Goal: Task Accomplishment & Management: Manage account settings

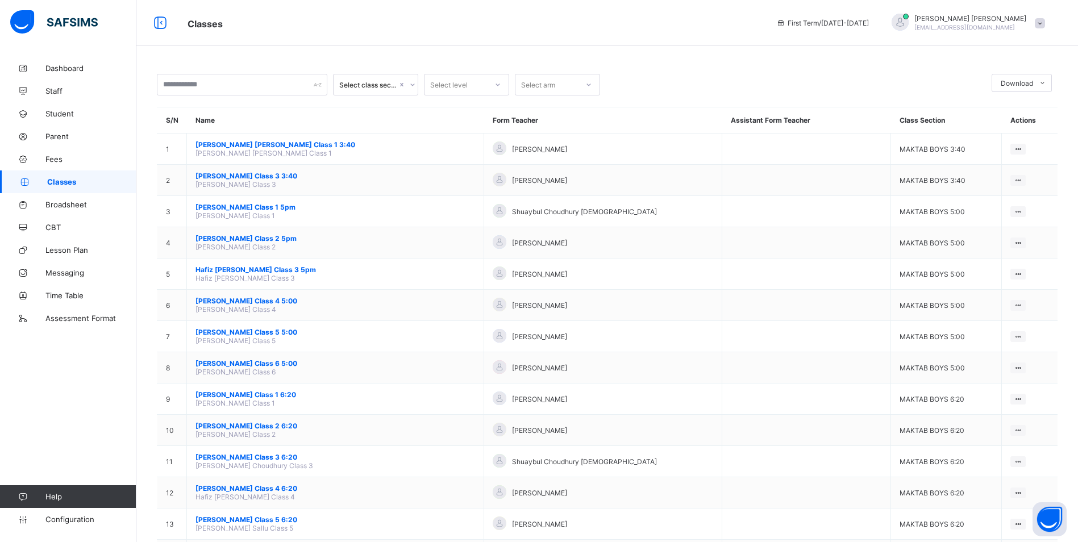
click at [67, 180] on span "Classes" at bounding box center [91, 181] width 89 height 9
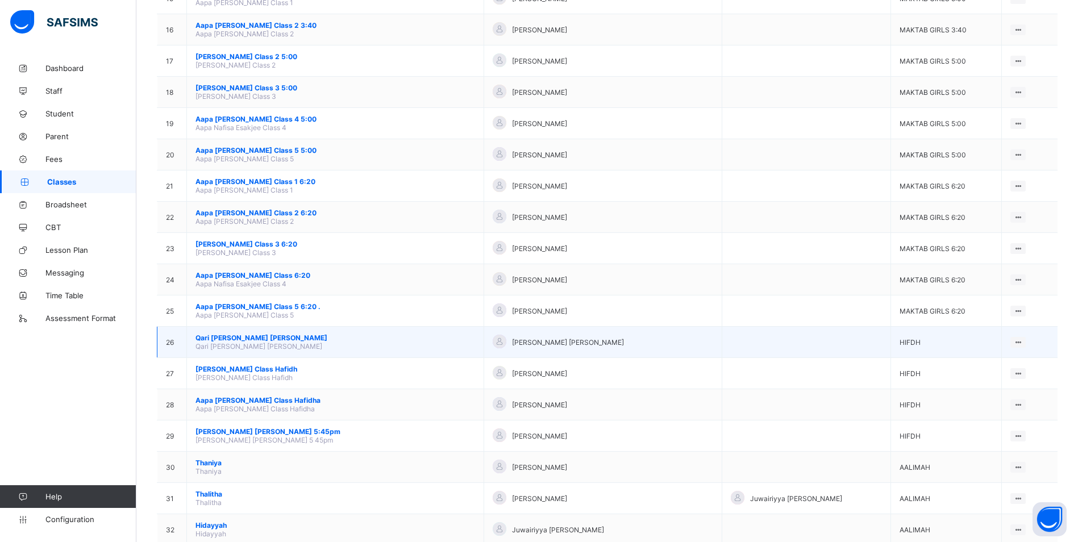
scroll to position [568, 0]
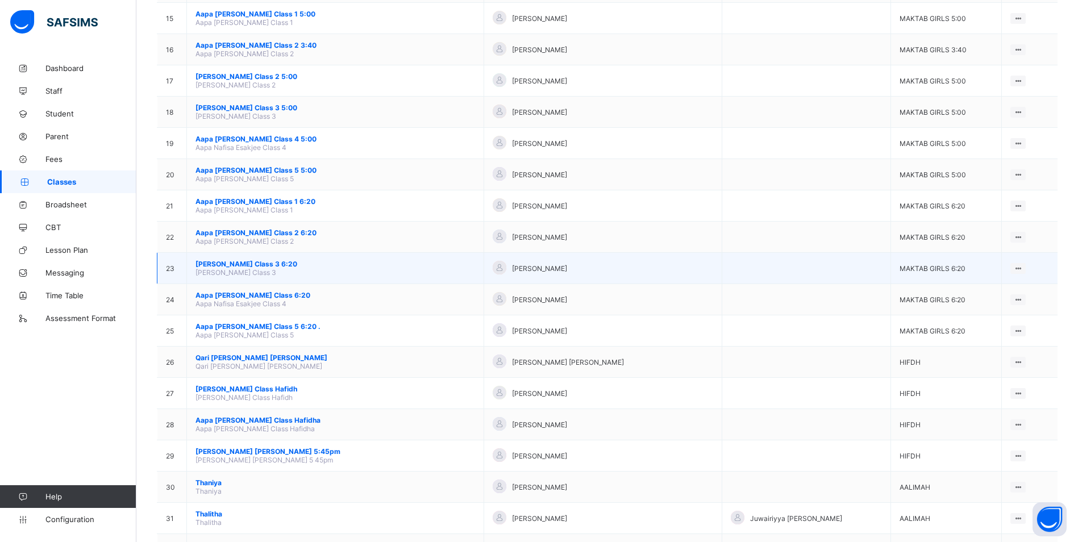
click at [238, 261] on span "[PERSON_NAME] Class 3 6:20" at bounding box center [335, 264] width 280 height 9
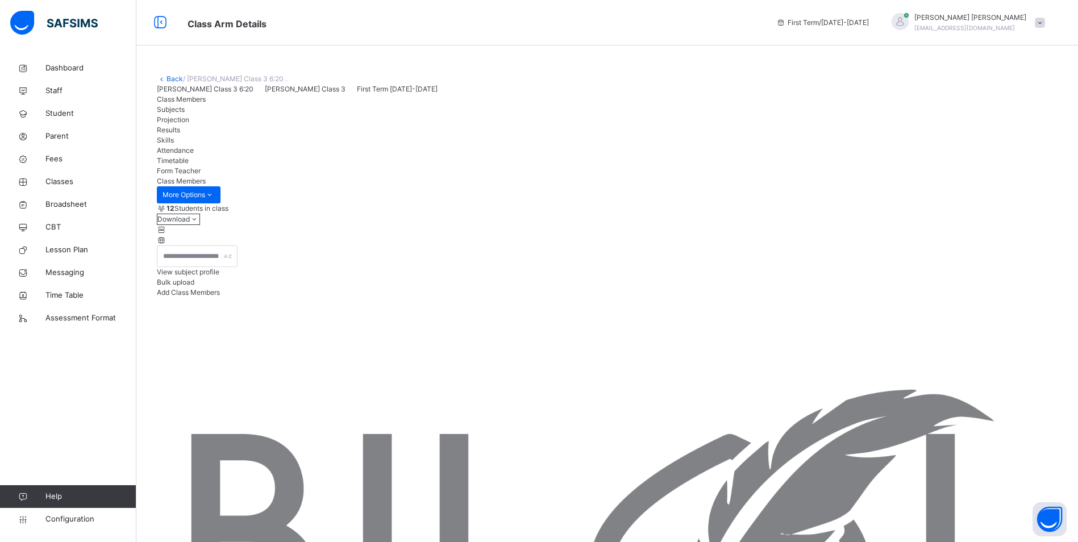
click at [194, 155] on span "Attendance" at bounding box center [175, 150] width 37 height 9
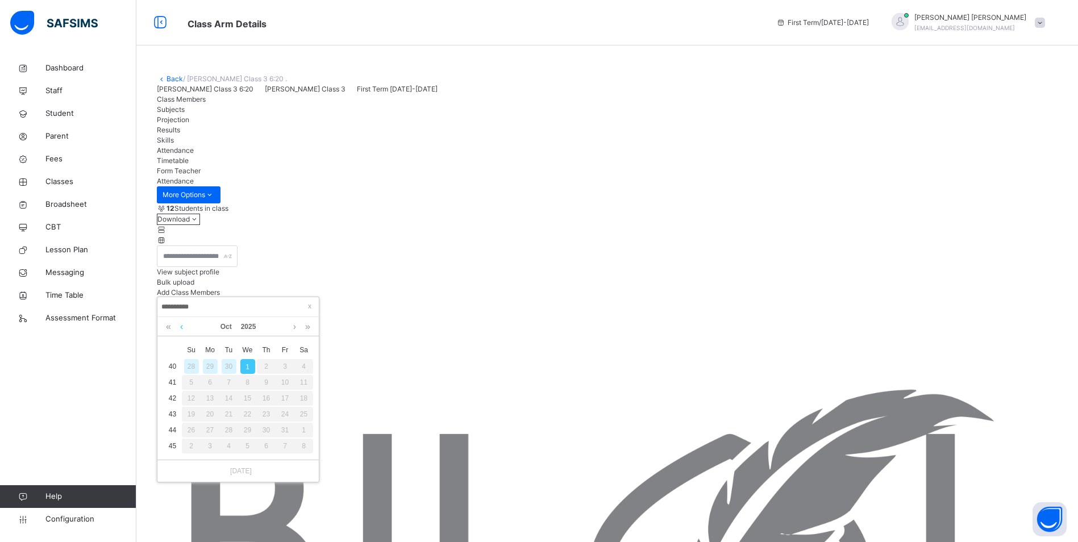
click at [184, 327] on link at bounding box center [181, 326] width 9 height 19
click at [230, 428] on div "30" at bounding box center [229, 430] width 15 height 15
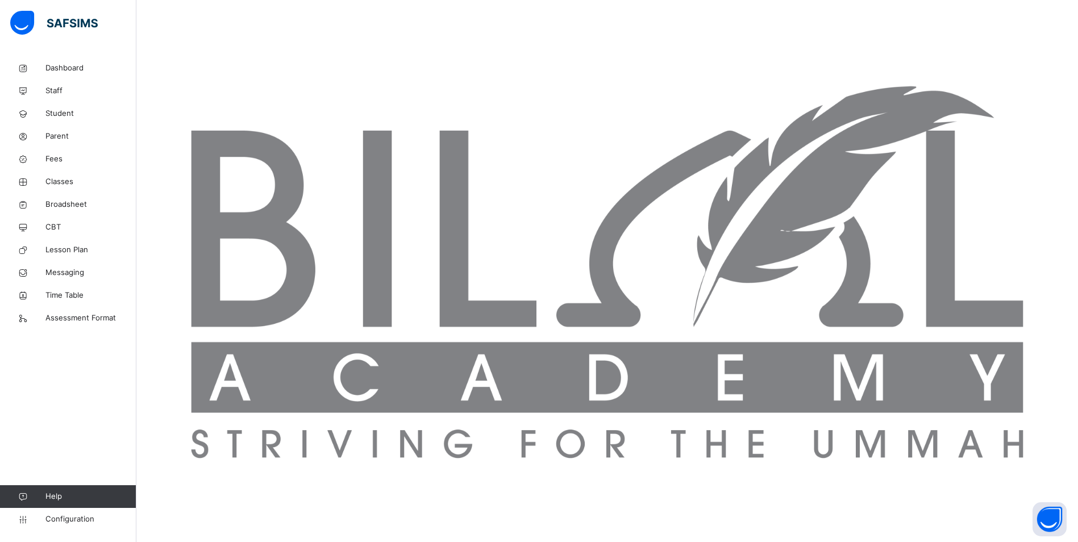
scroll to position [321, 0]
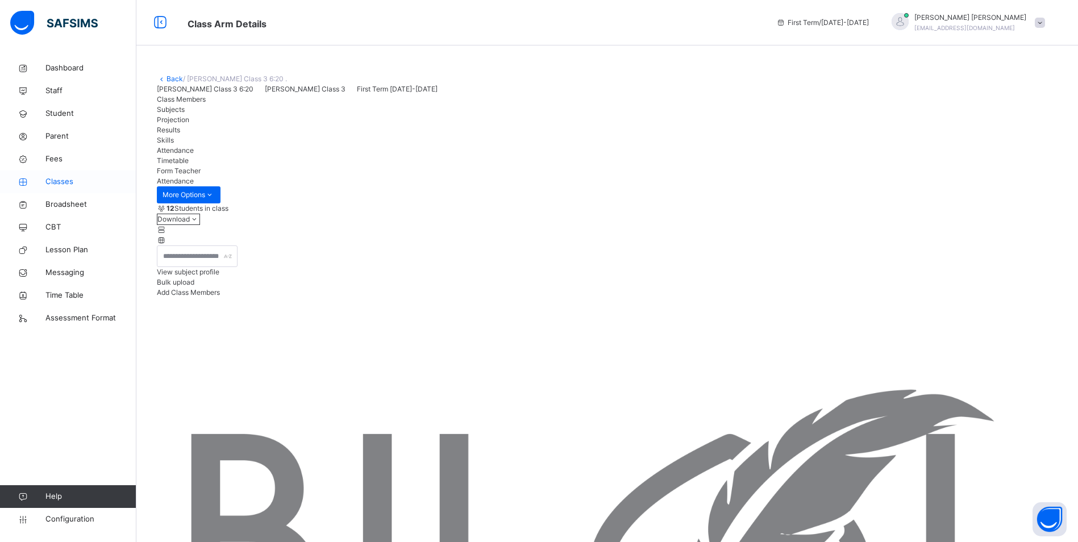
click at [62, 181] on span "Classes" at bounding box center [90, 181] width 91 height 11
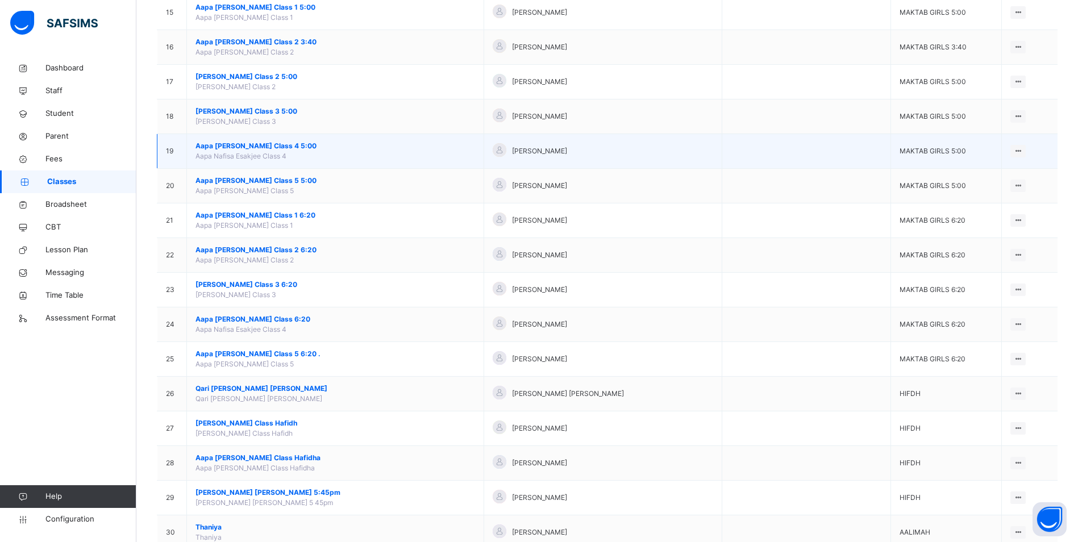
scroll to position [568, 0]
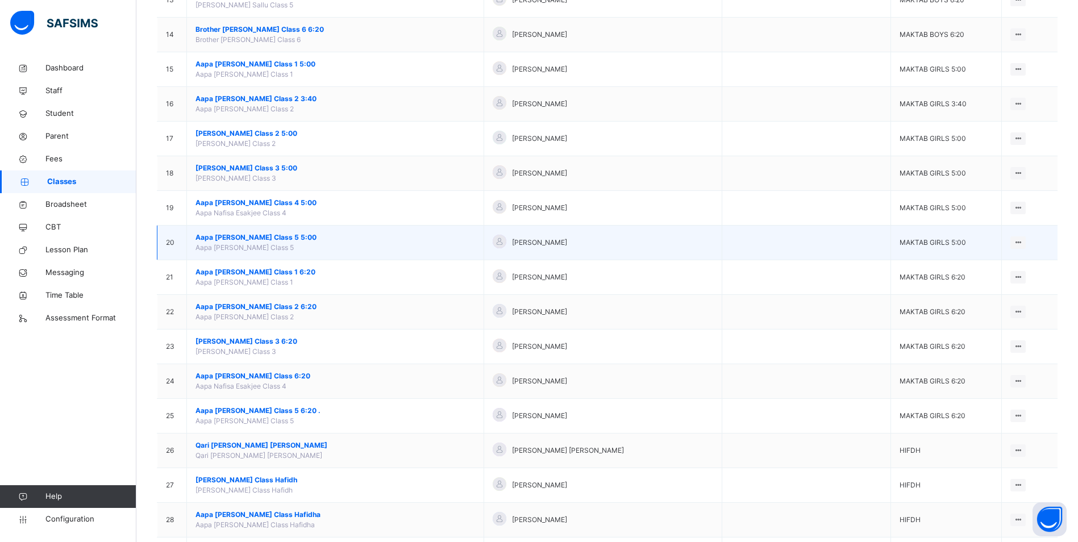
click at [228, 236] on span "Aapa [PERSON_NAME] Class 5 5:00" at bounding box center [335, 237] width 280 height 10
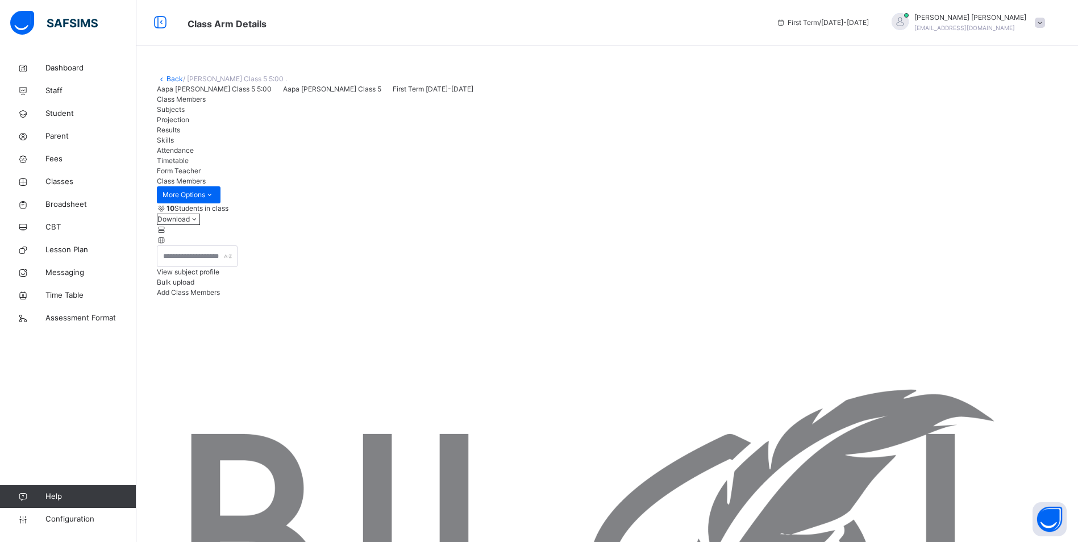
click at [194, 155] on span "Attendance" at bounding box center [175, 150] width 37 height 9
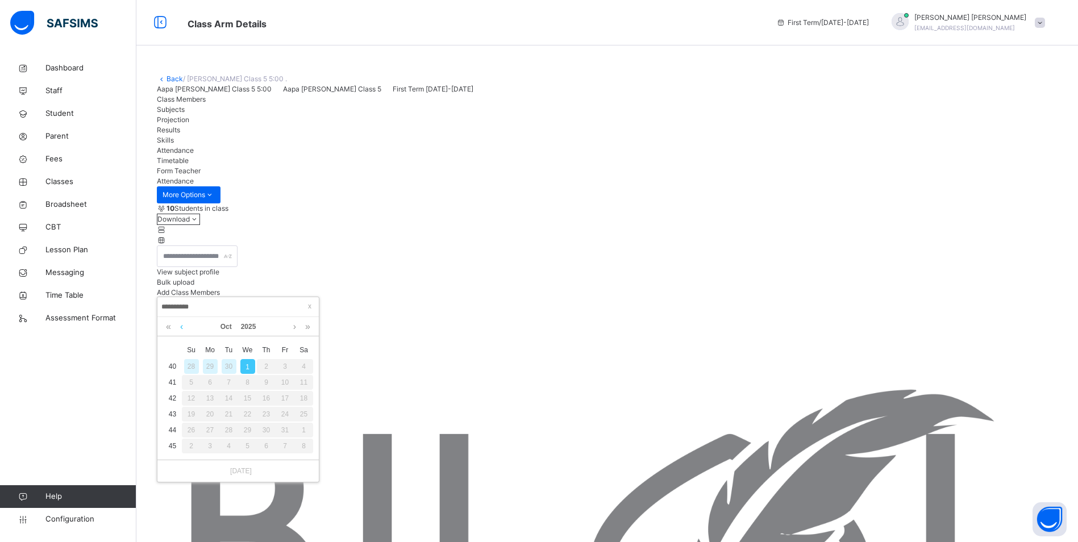
click at [182, 323] on link at bounding box center [181, 326] width 9 height 19
click at [229, 431] on div "30" at bounding box center [229, 430] width 15 height 15
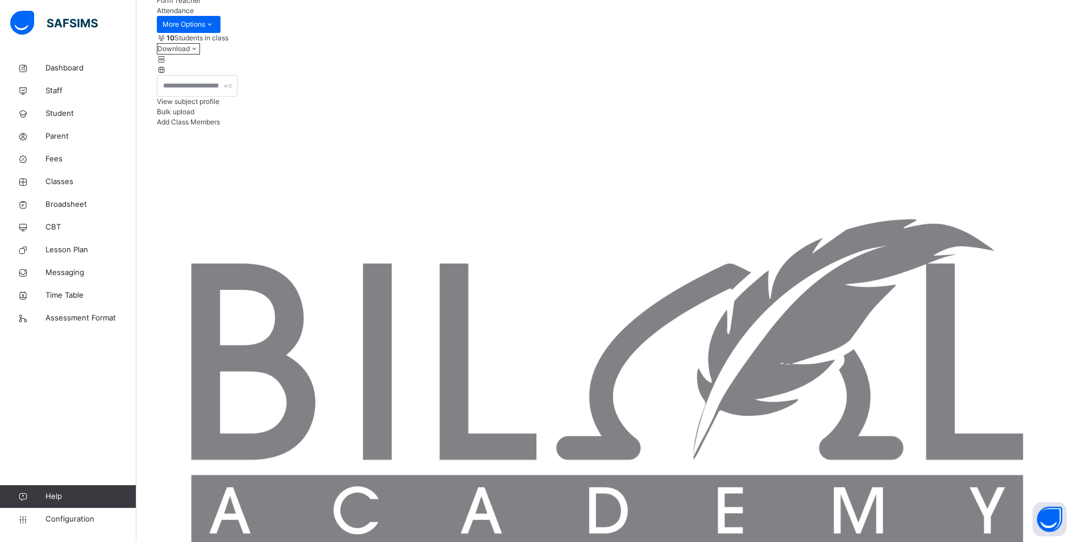
scroll to position [245, 0]
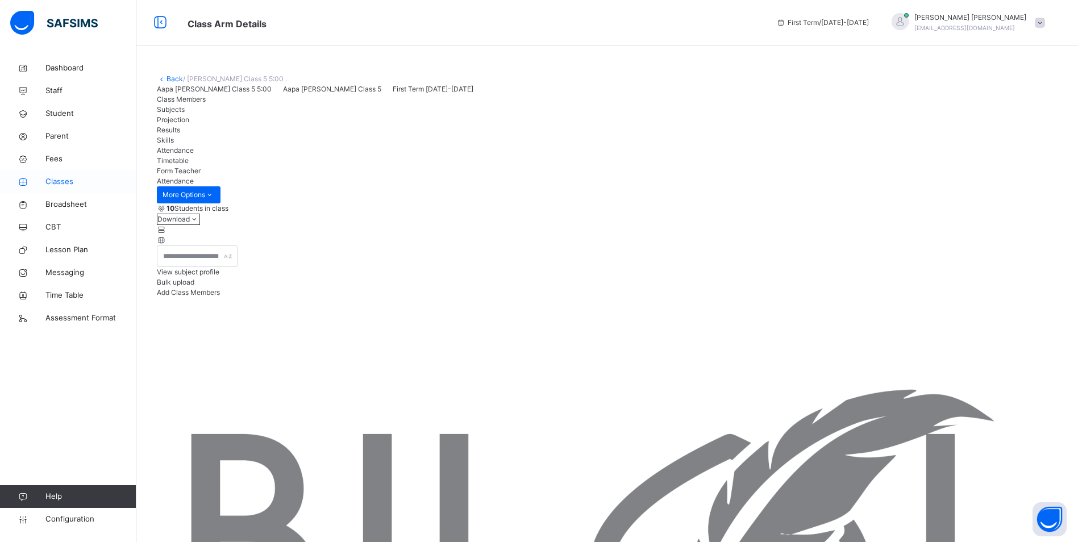
click at [49, 177] on span "Classes" at bounding box center [90, 181] width 91 height 11
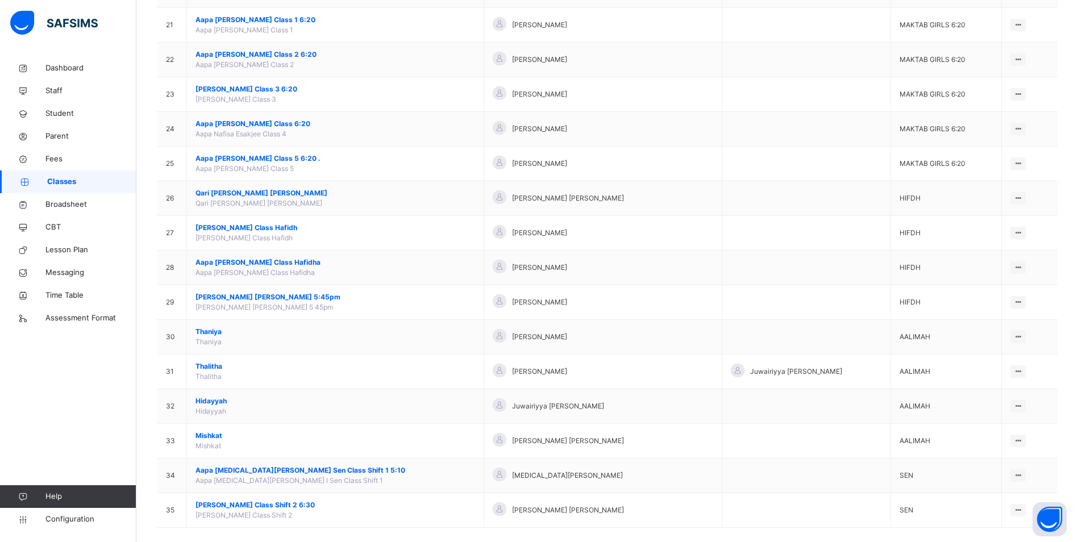
scroll to position [835, 0]
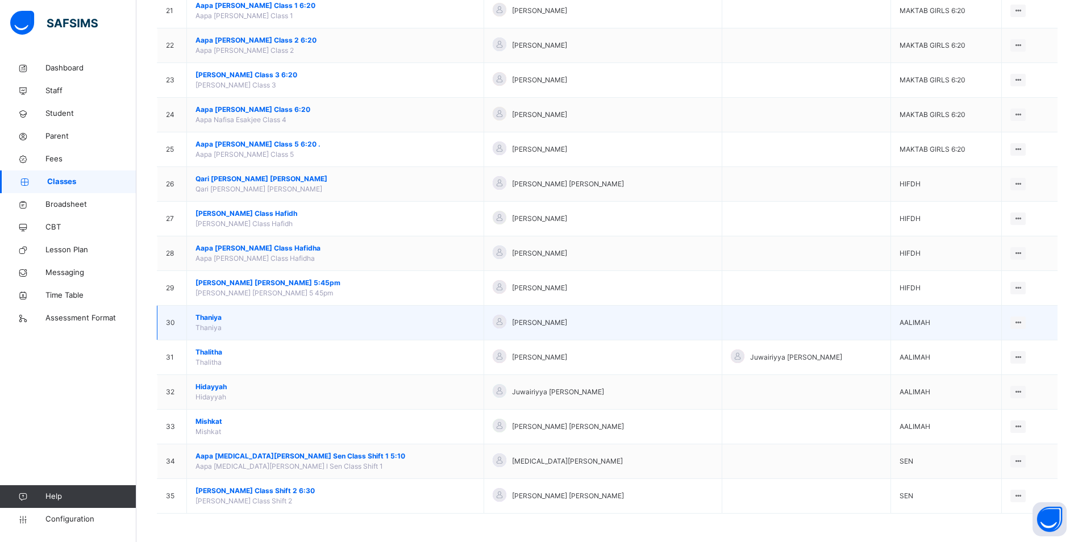
click at [207, 317] on span "Thaniya" at bounding box center [335, 318] width 280 height 10
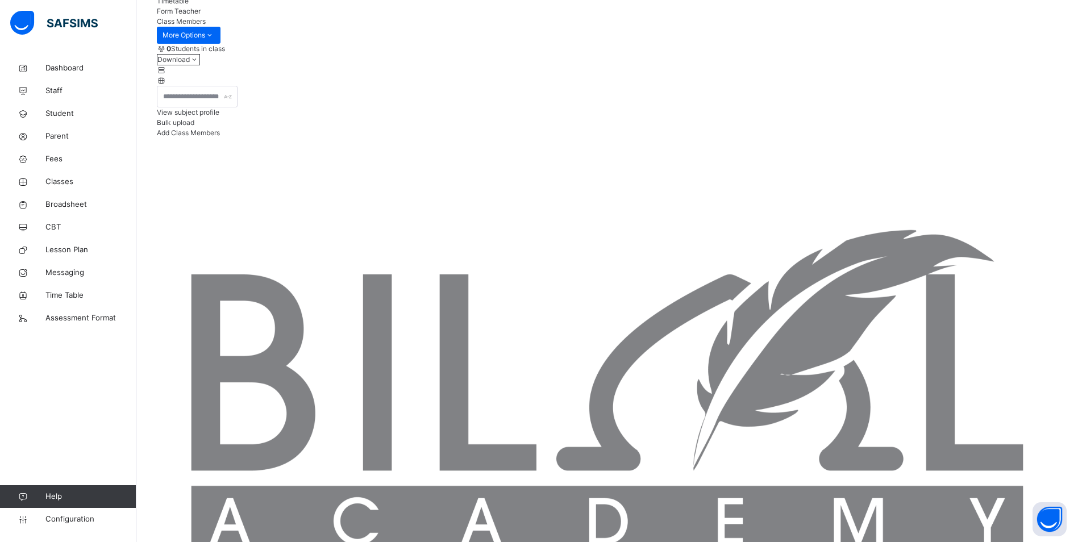
scroll to position [57, 0]
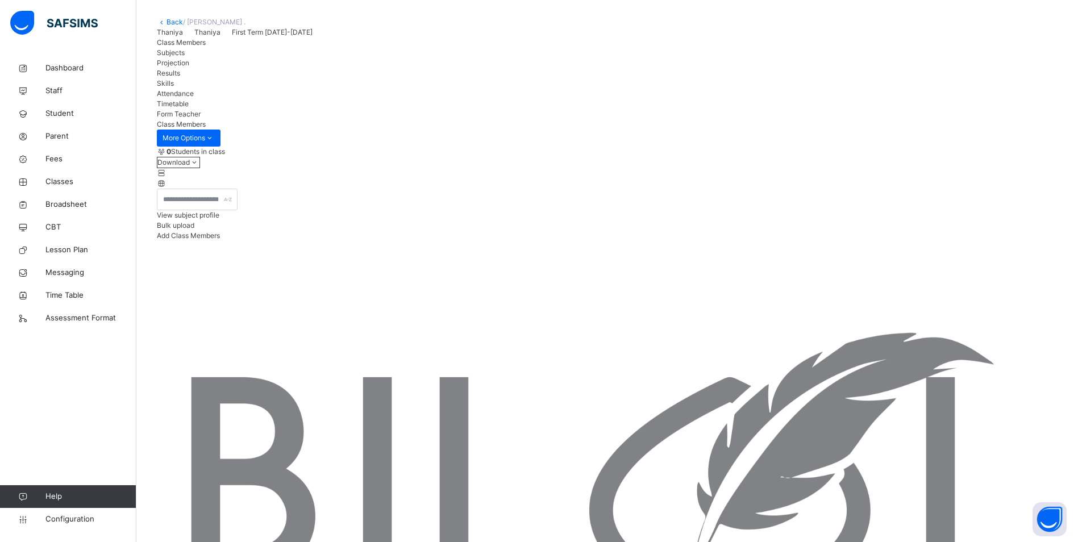
click at [194, 98] on span "Attendance" at bounding box center [175, 93] width 37 height 9
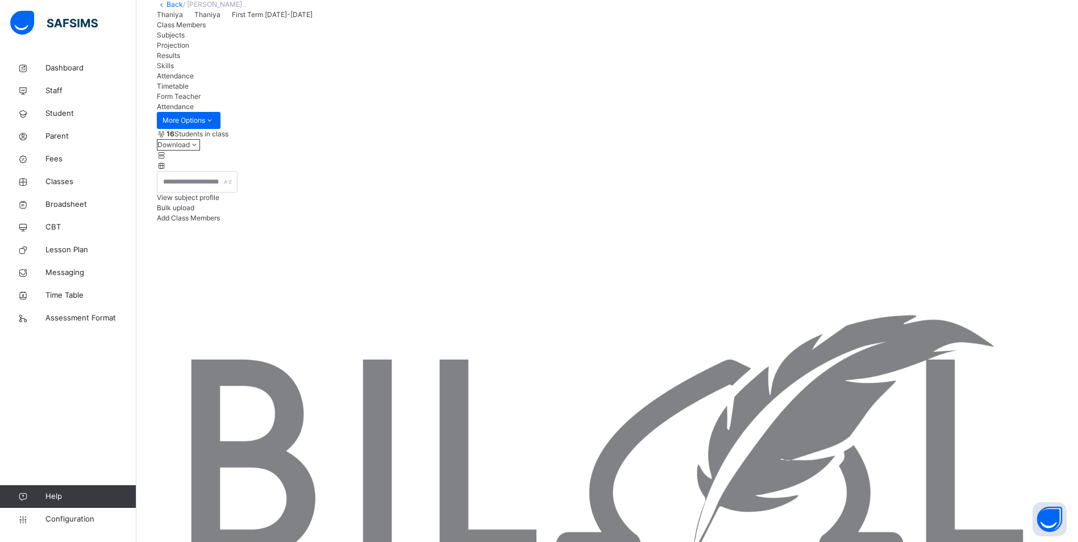
scroll to position [114, 0]
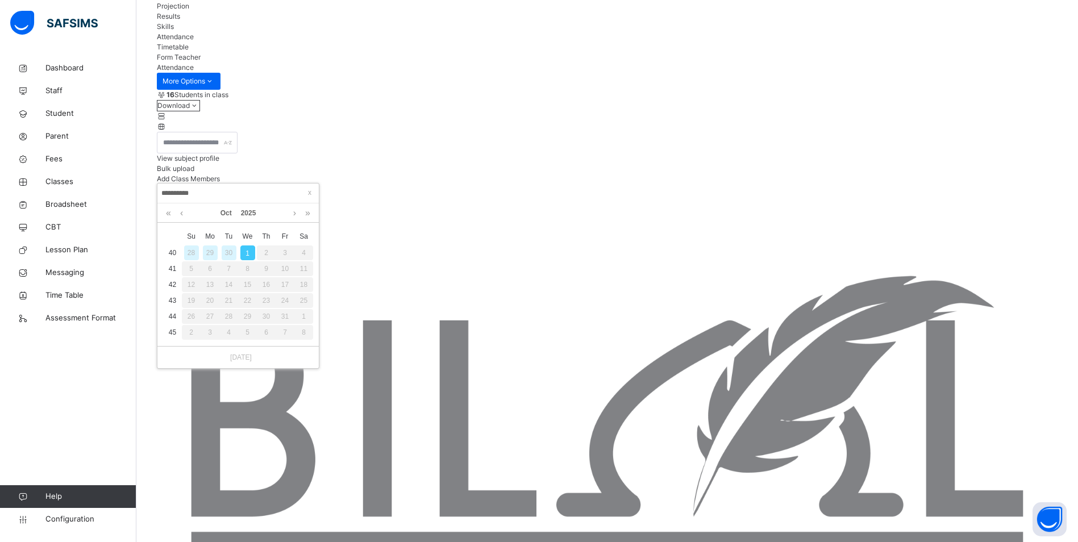
click at [185, 211] on link at bounding box center [181, 212] width 9 height 19
click at [226, 312] on div "30" at bounding box center [229, 316] width 15 height 15
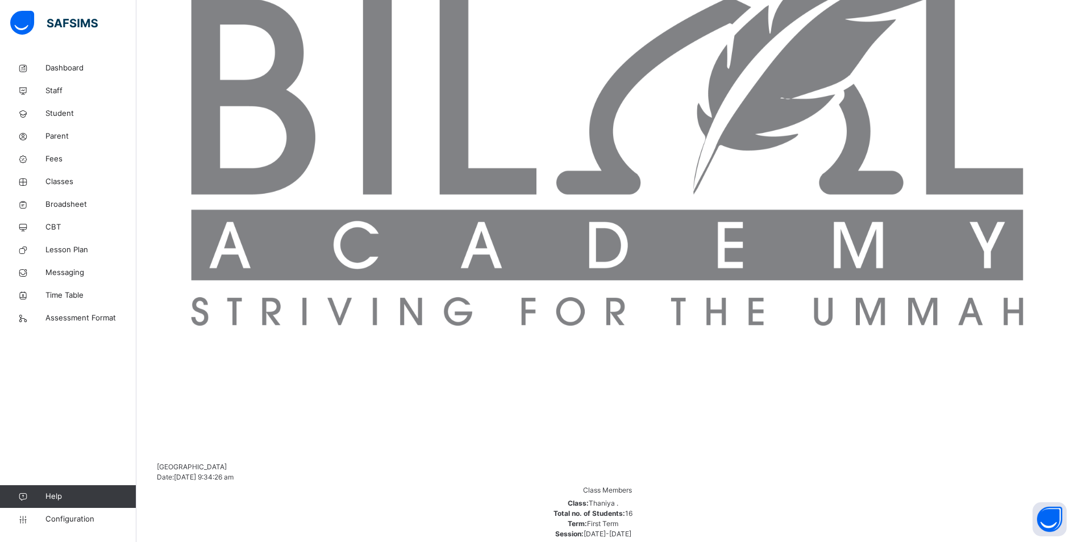
scroll to position [473, 0]
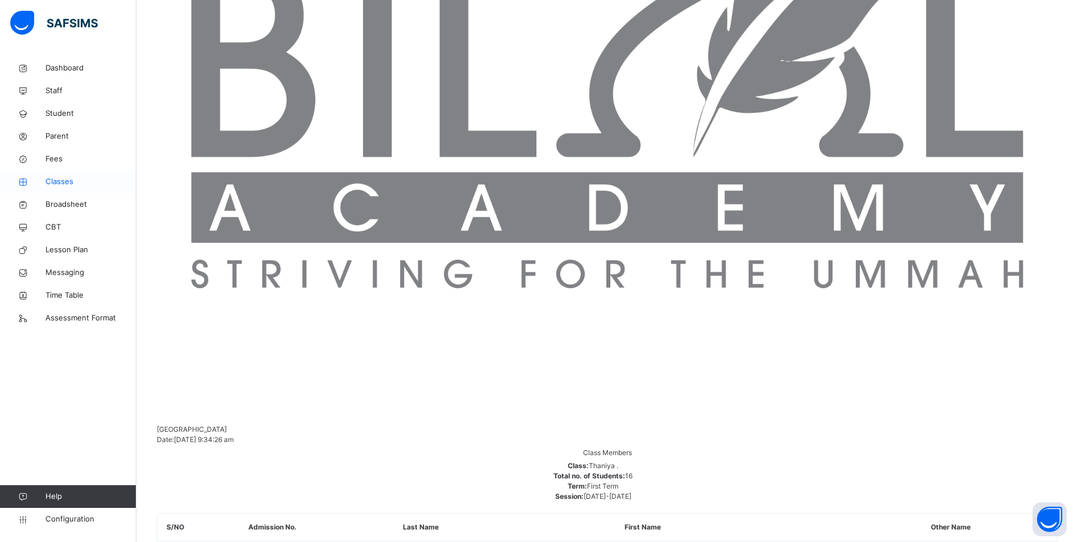
click at [59, 183] on span "Classes" at bounding box center [90, 181] width 91 height 11
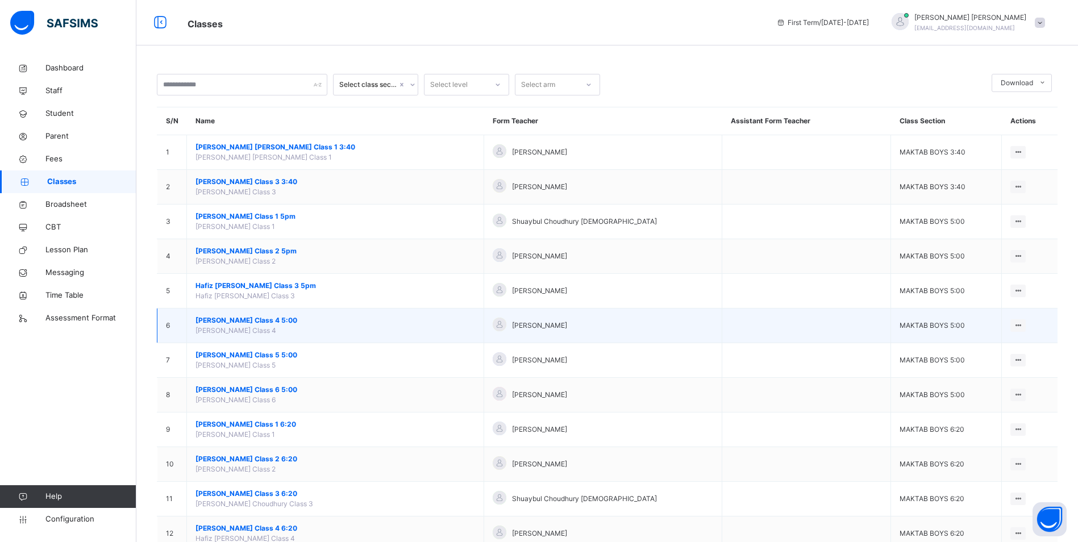
click at [278, 320] on span "[PERSON_NAME] Class 4 5:00" at bounding box center [335, 320] width 280 height 10
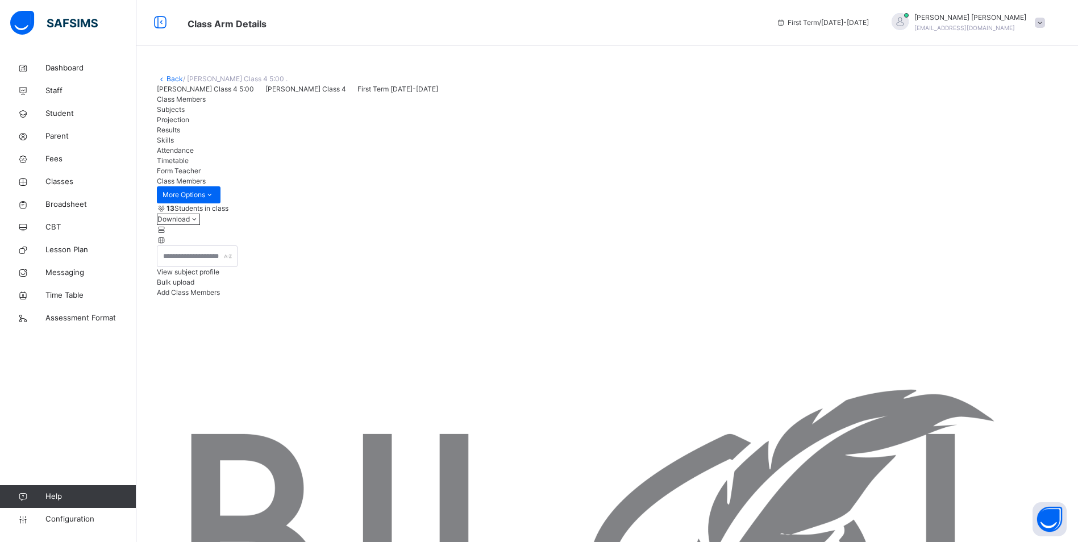
click at [194, 155] on span "Attendance" at bounding box center [175, 150] width 37 height 9
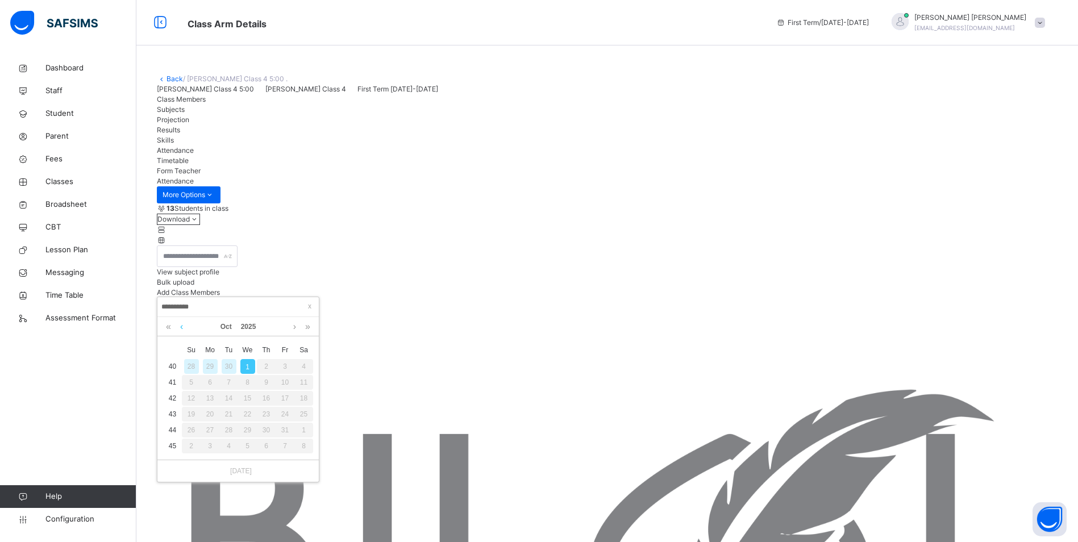
click at [182, 324] on link at bounding box center [181, 326] width 9 height 19
click at [230, 430] on div "30" at bounding box center [229, 430] width 15 height 15
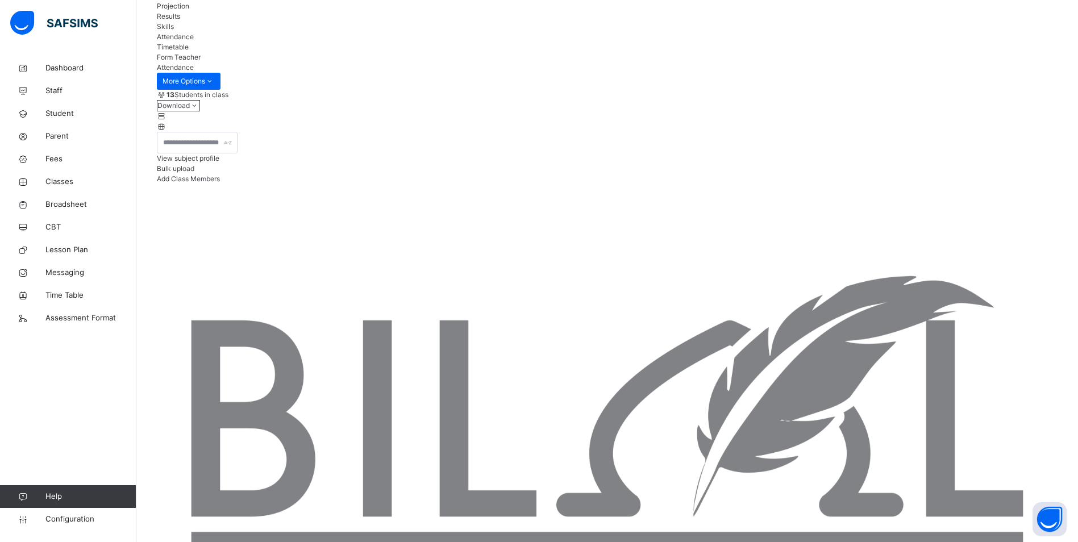
scroll to position [227, 0]
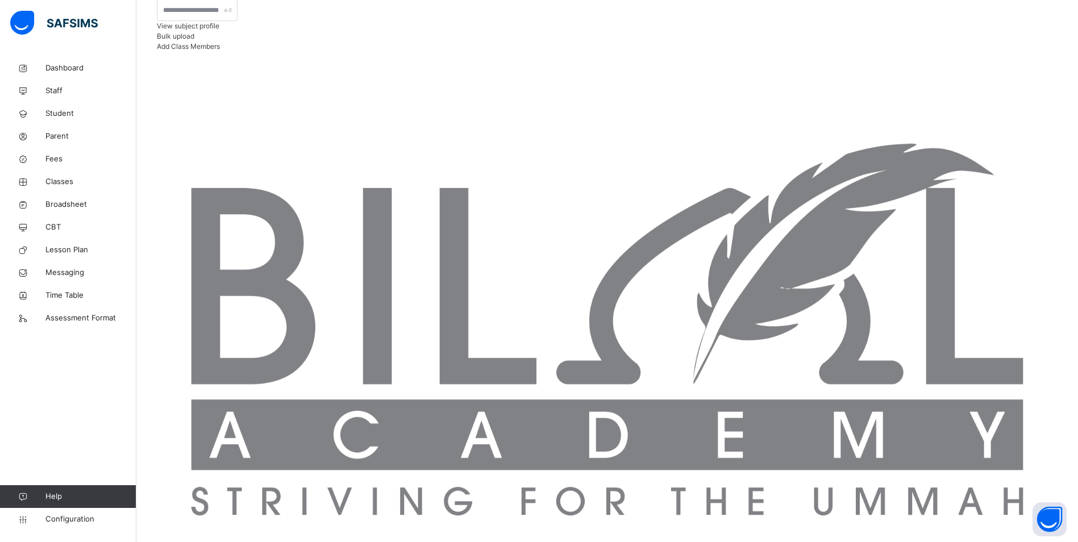
scroll to position [245, 0]
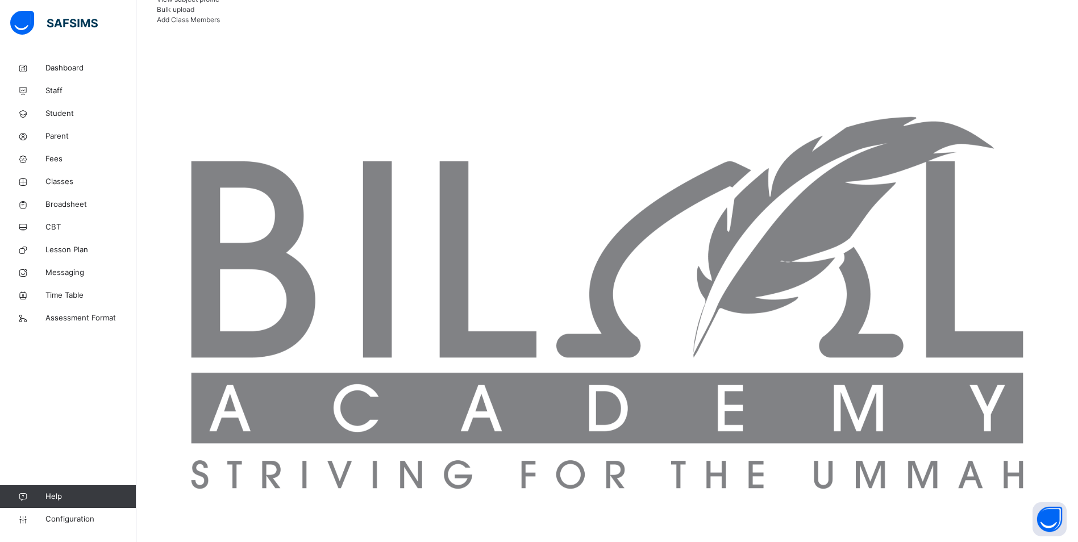
scroll to position [341, 0]
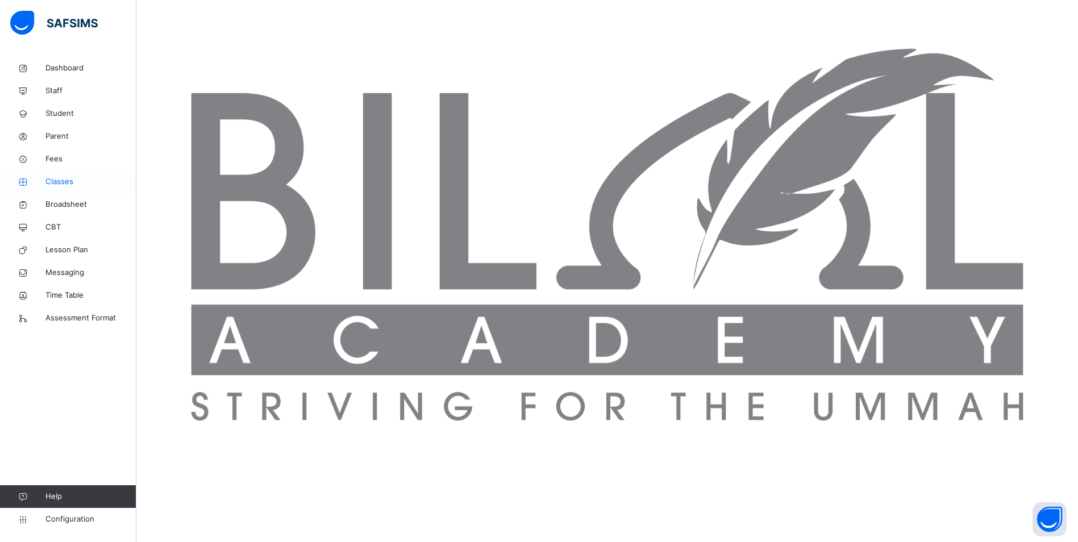
click at [68, 181] on span "Classes" at bounding box center [90, 181] width 91 height 11
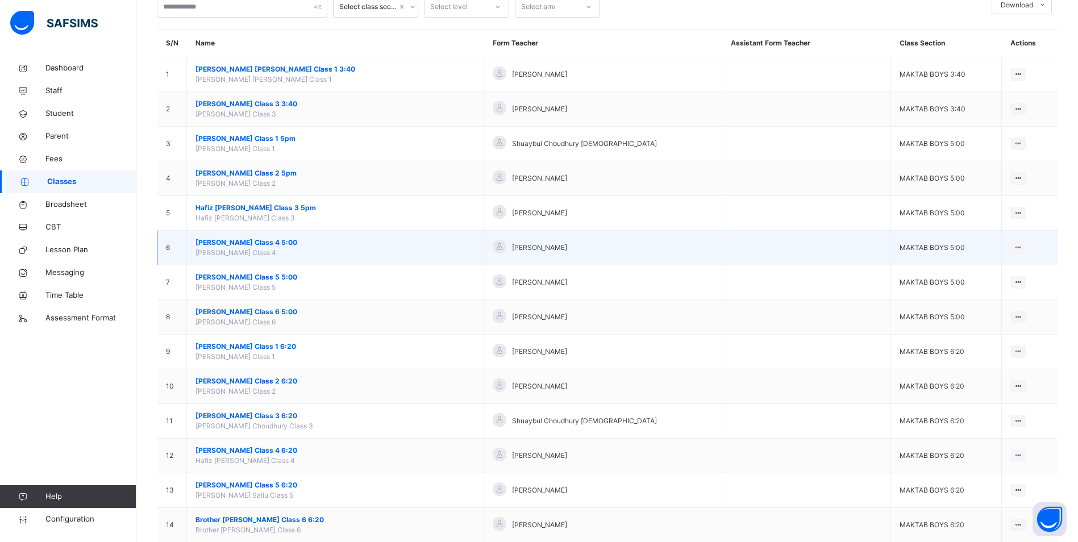
scroll to position [170, 0]
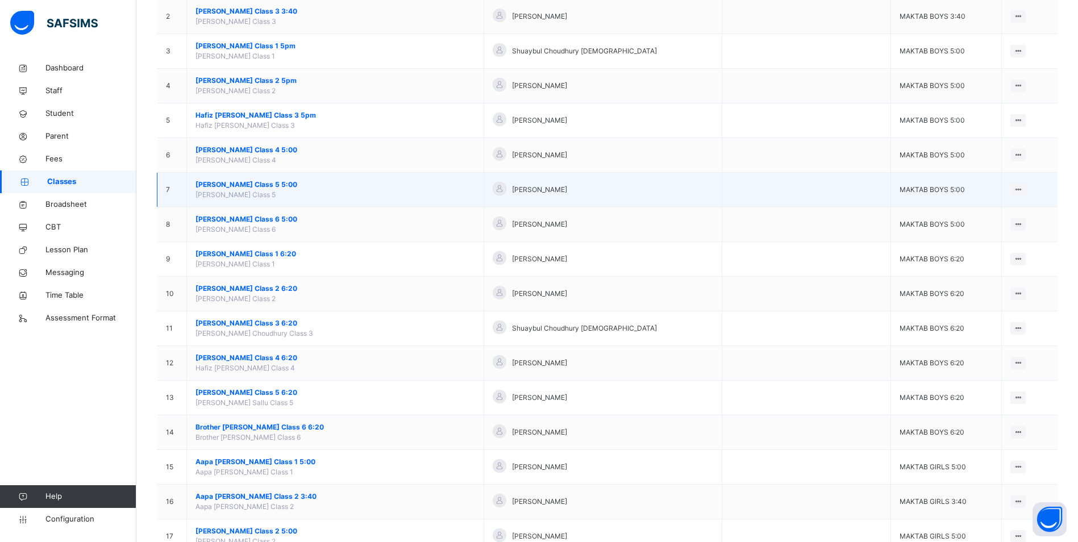
click at [265, 180] on span "[PERSON_NAME] Class 5 5:00" at bounding box center [335, 185] width 280 height 10
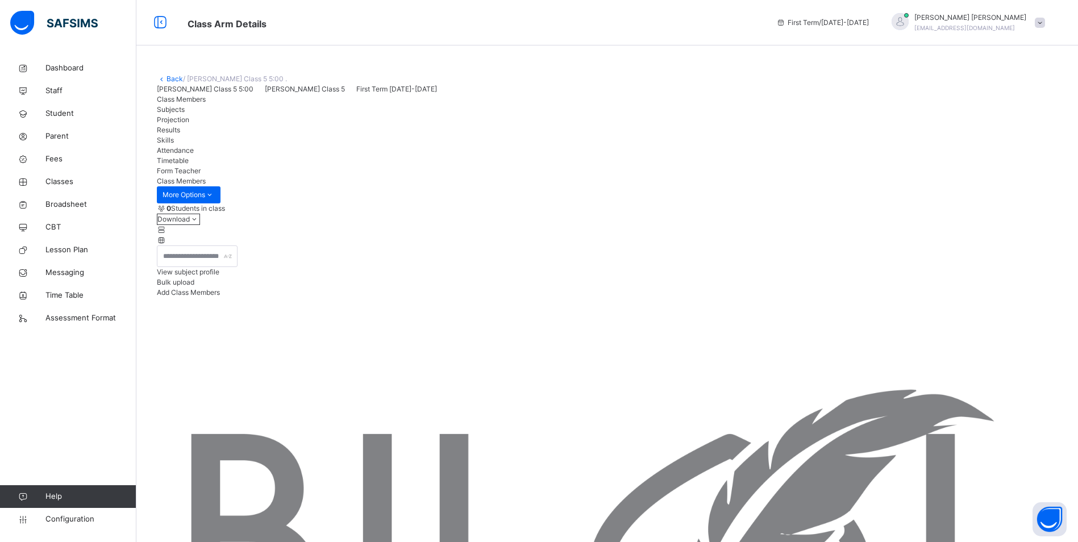
click at [194, 155] on span "Attendance" at bounding box center [175, 150] width 37 height 9
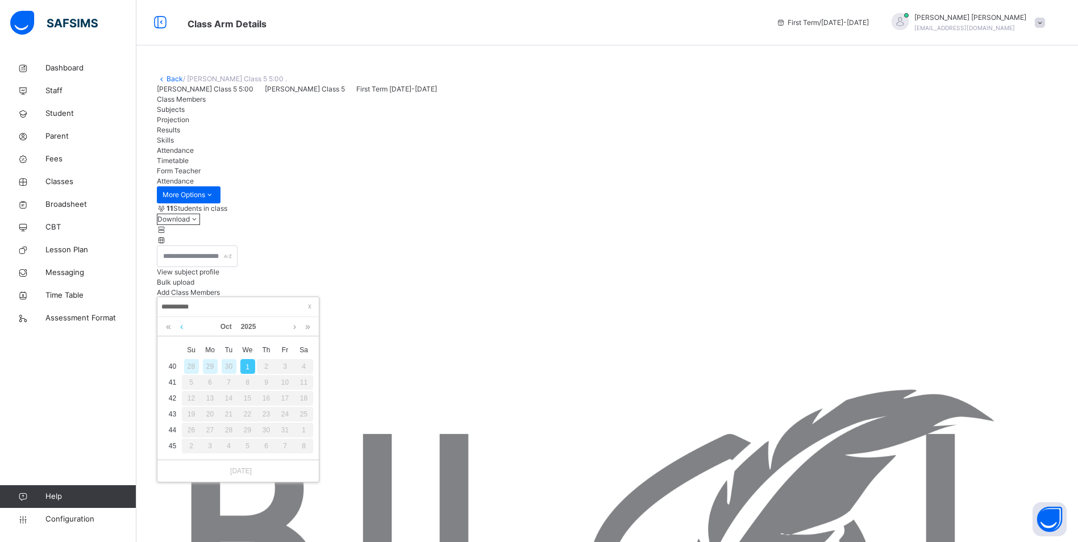
click at [181, 328] on link at bounding box center [181, 326] width 9 height 19
click at [232, 427] on div "30" at bounding box center [229, 430] width 15 height 15
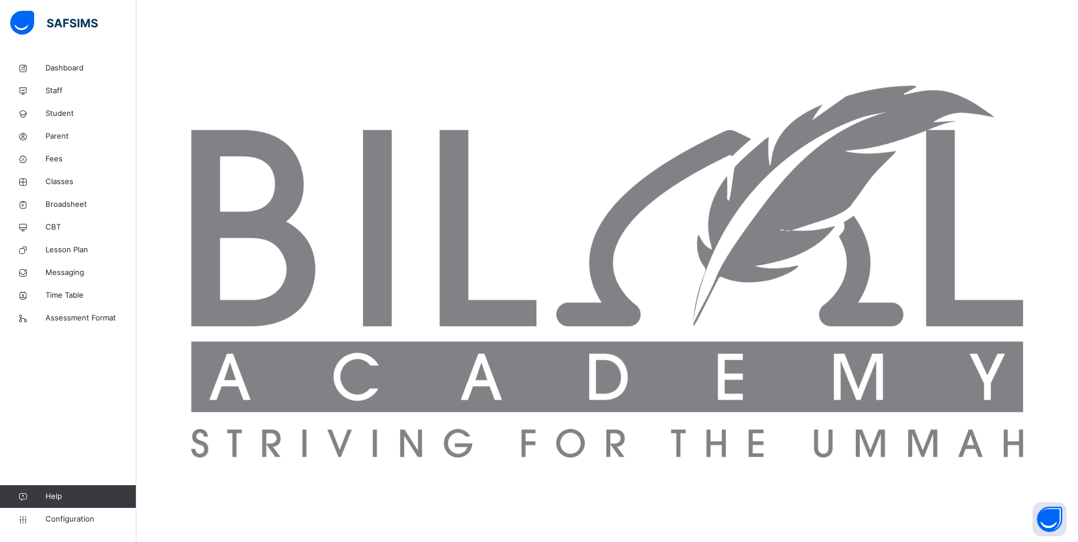
scroll to position [321, 0]
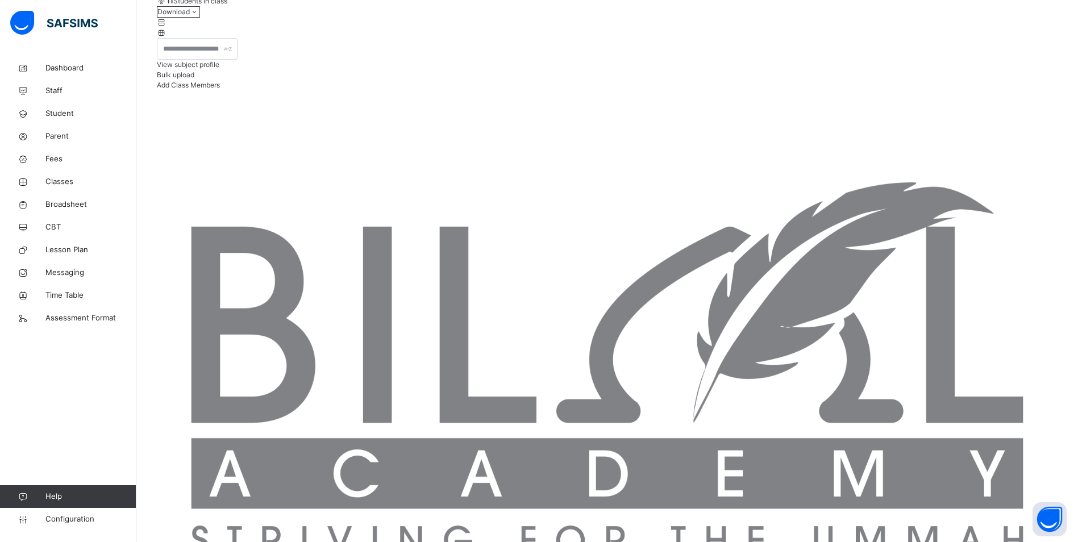
click at [62, 177] on span "Classes" at bounding box center [90, 181] width 91 height 11
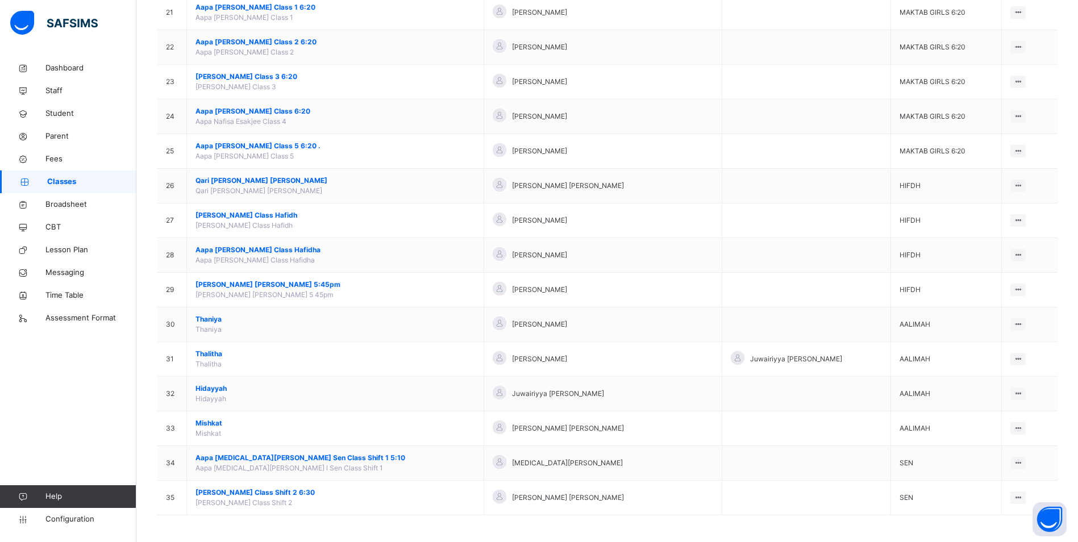
scroll to position [835, 0]
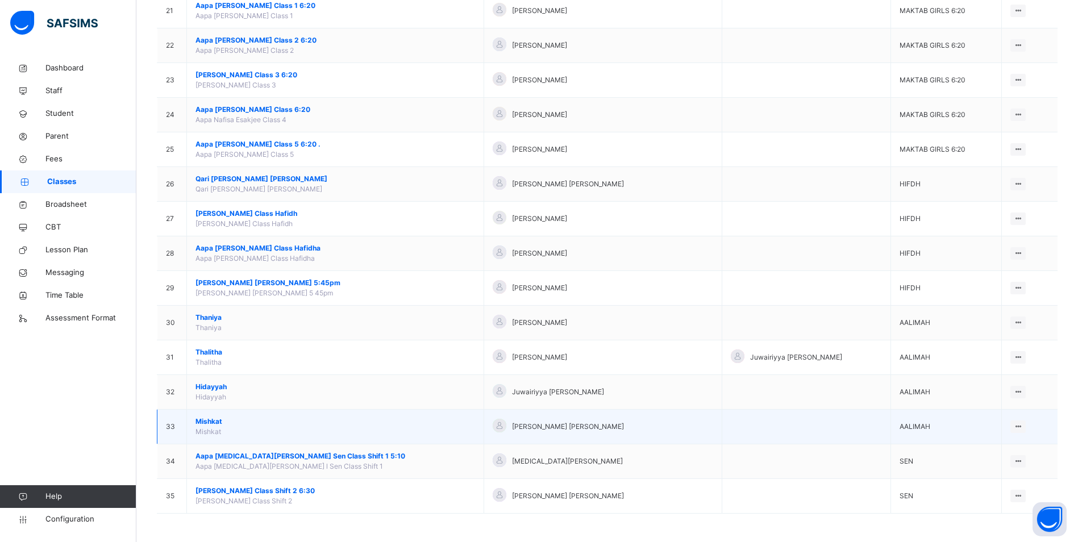
click at [207, 422] on span "Mishkat" at bounding box center [335, 422] width 280 height 10
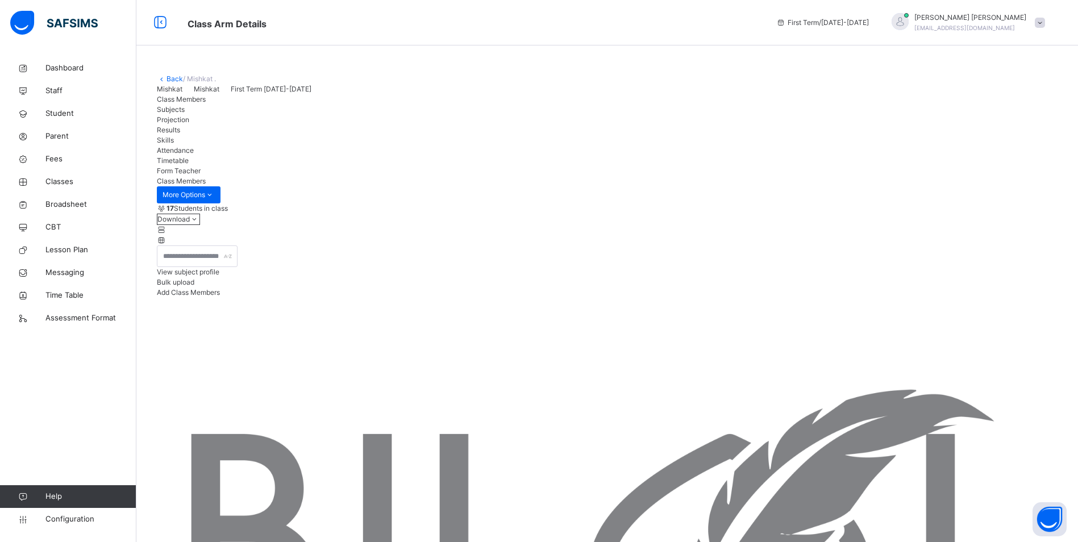
click at [194, 155] on span "Attendance" at bounding box center [175, 150] width 37 height 9
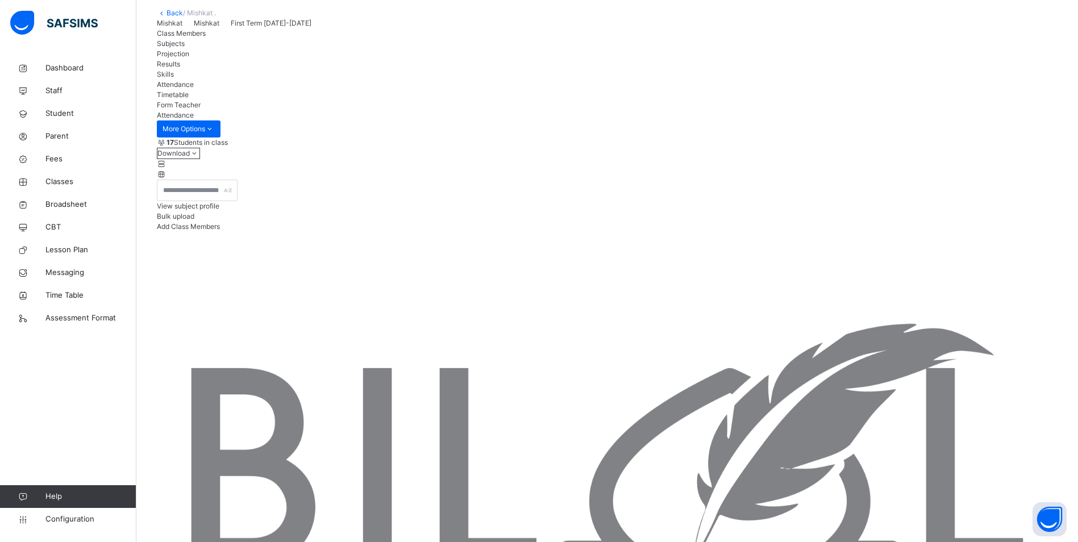
scroll to position [170, 0]
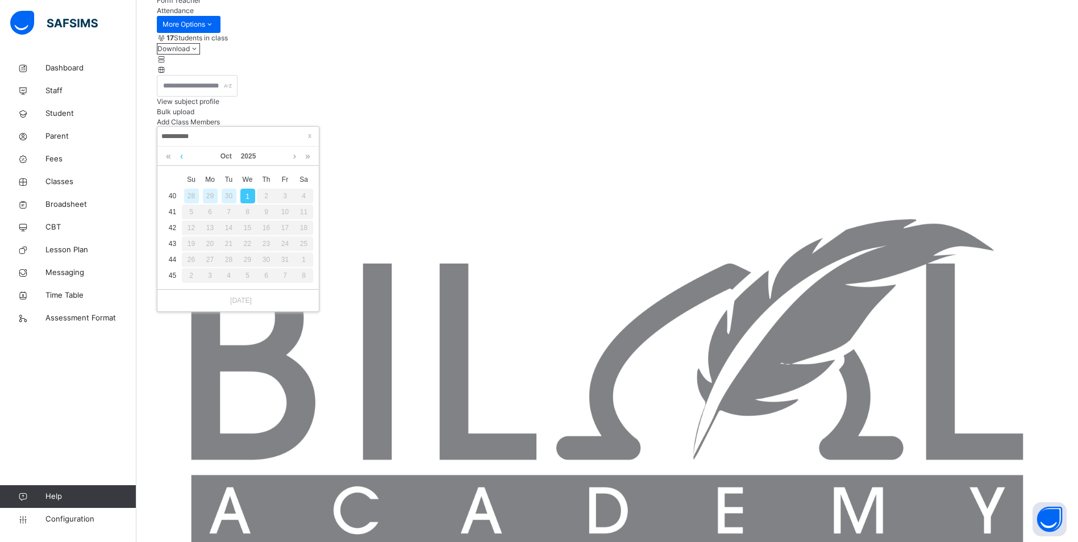
click at [180, 157] on link at bounding box center [181, 156] width 9 height 19
click at [235, 256] on div "30" at bounding box center [229, 259] width 15 height 15
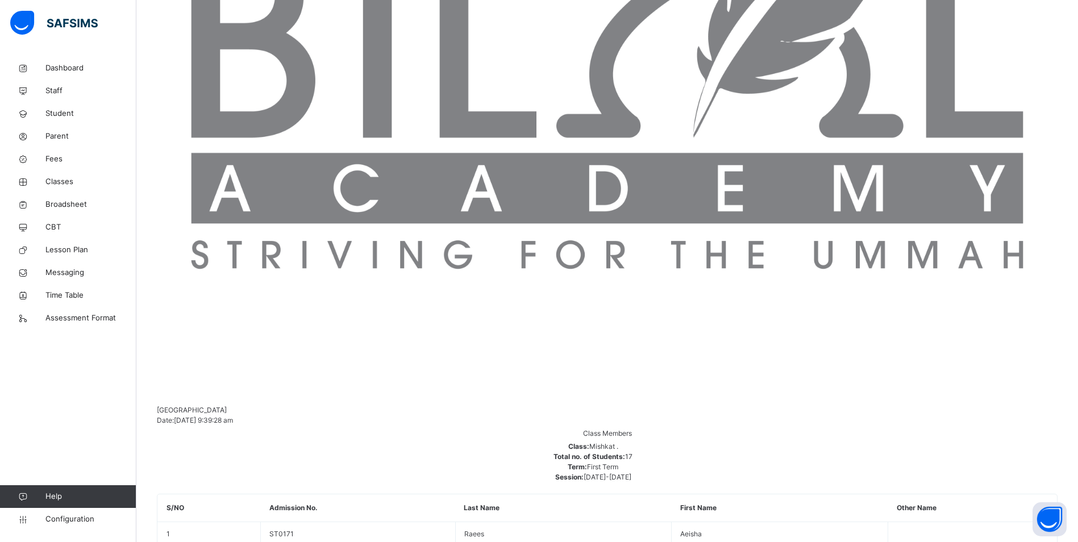
scroll to position [511, 0]
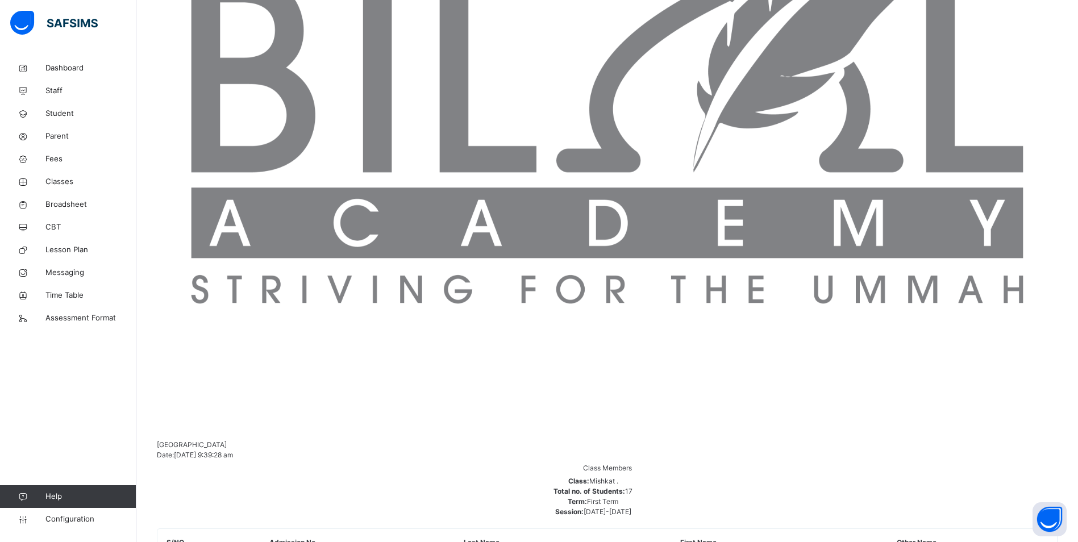
scroll to position [398, 0]
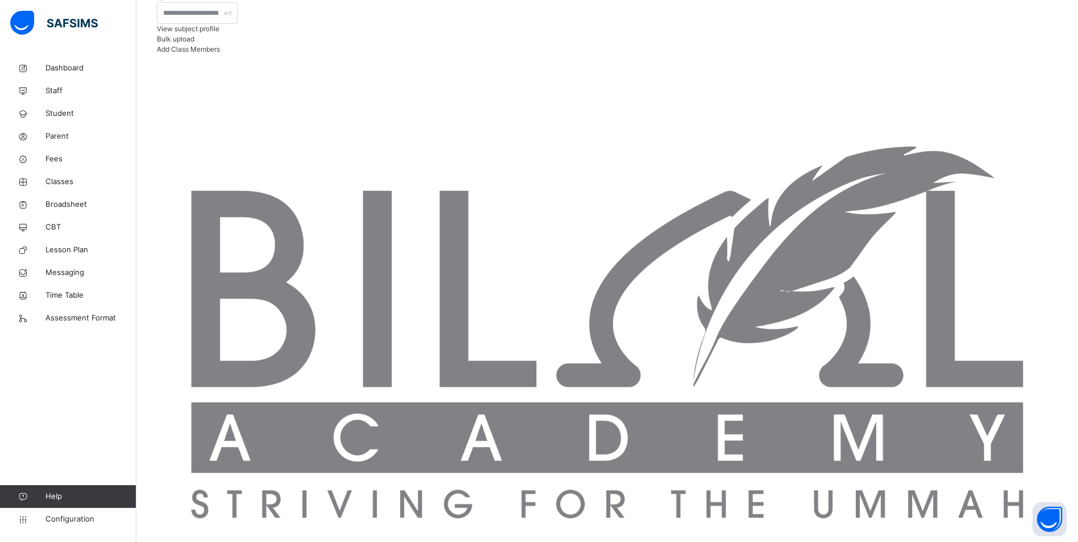
scroll to position [227, 0]
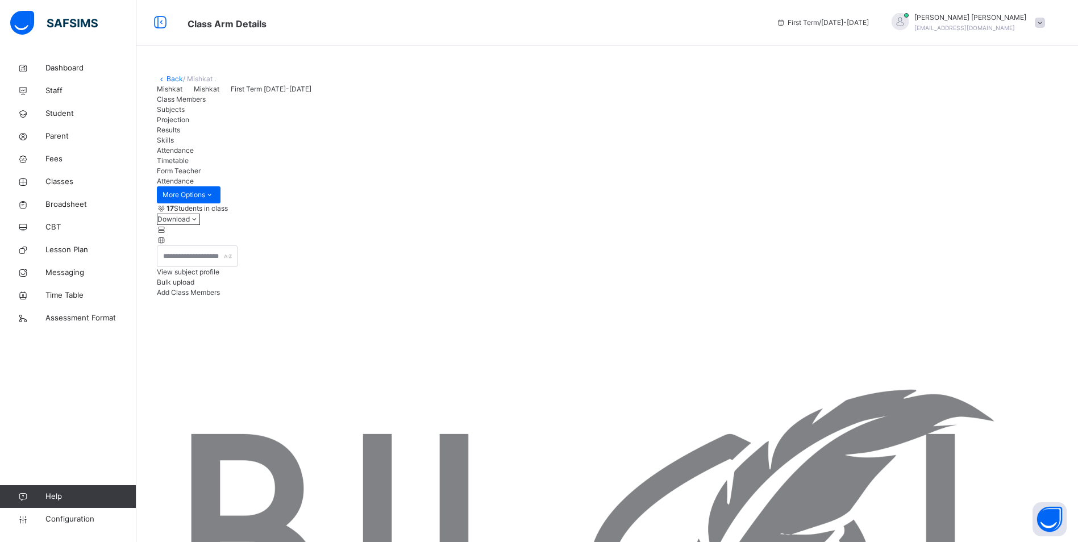
drag, startPoint x: 60, startPoint y: 180, endPoint x: 449, endPoint y: 341, distance: 421.9
click at [60, 180] on span "Classes" at bounding box center [90, 181] width 91 height 11
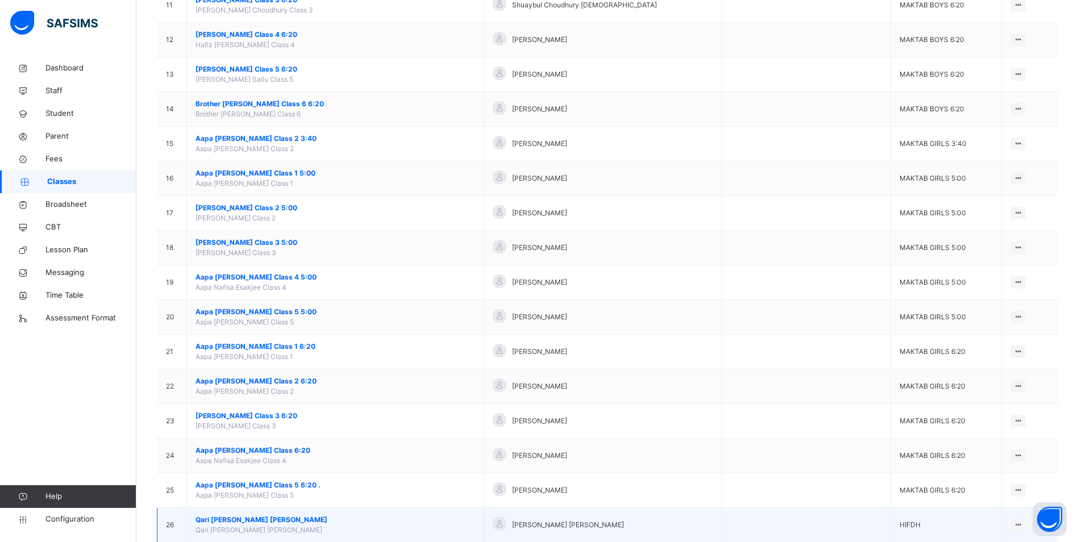
scroll to position [437, 0]
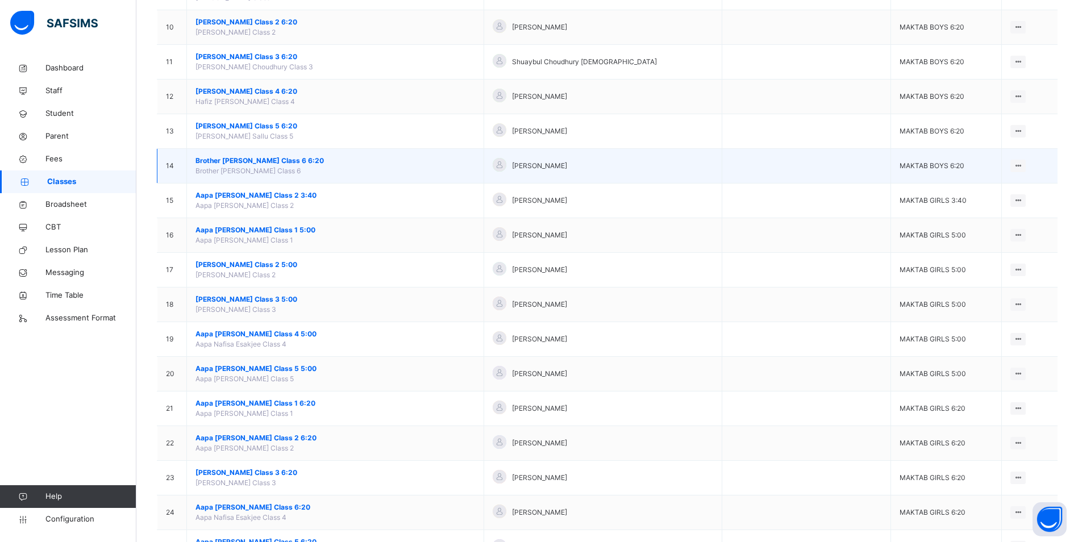
click at [277, 157] on span "Brother [PERSON_NAME] Class 6 6:20" at bounding box center [335, 161] width 280 height 10
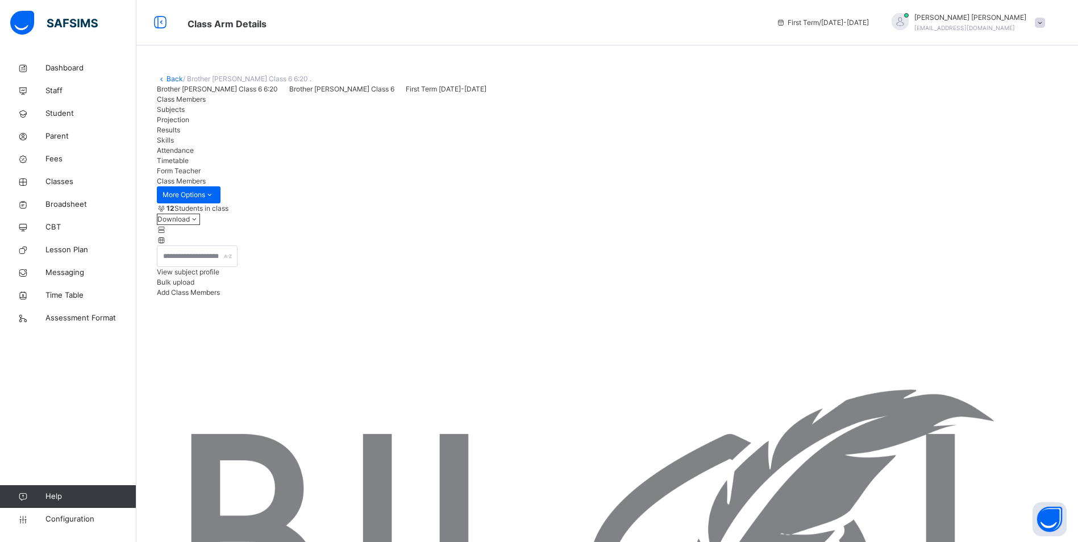
click at [194, 155] on span "Attendance" at bounding box center [175, 150] width 37 height 9
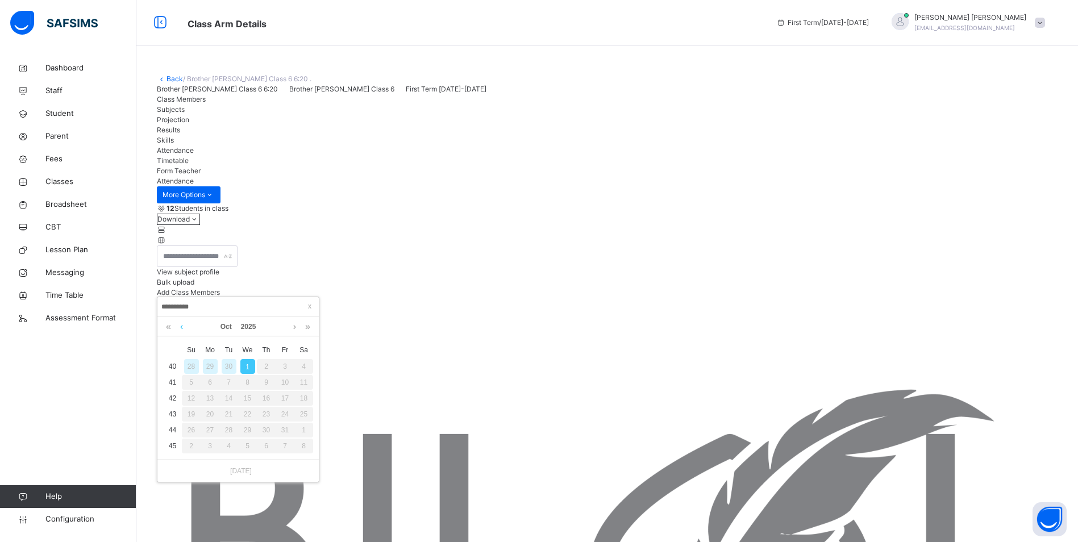
click at [181, 324] on link at bounding box center [181, 326] width 9 height 19
click at [232, 428] on div "30" at bounding box center [229, 430] width 15 height 15
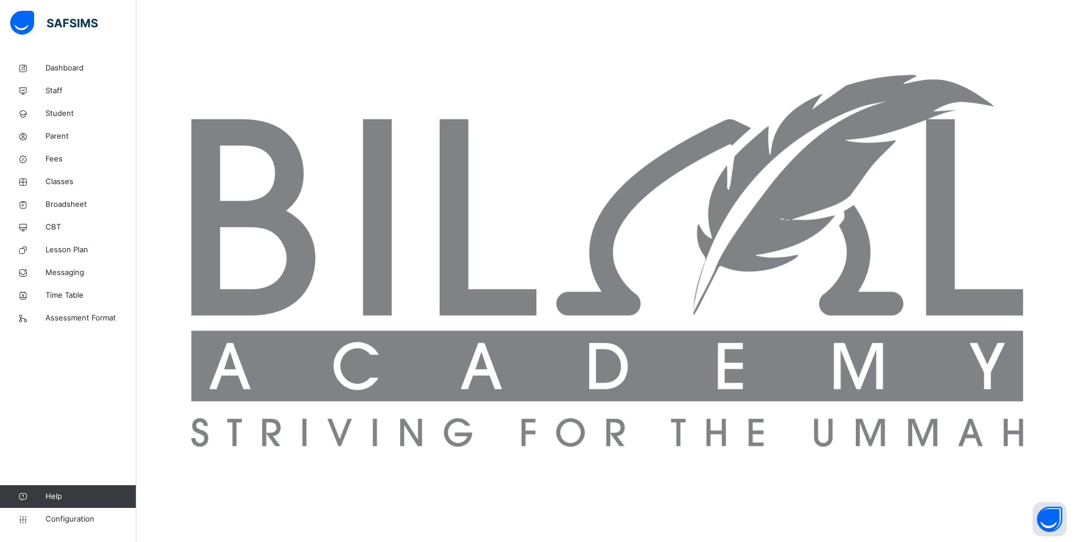
scroll to position [321, 0]
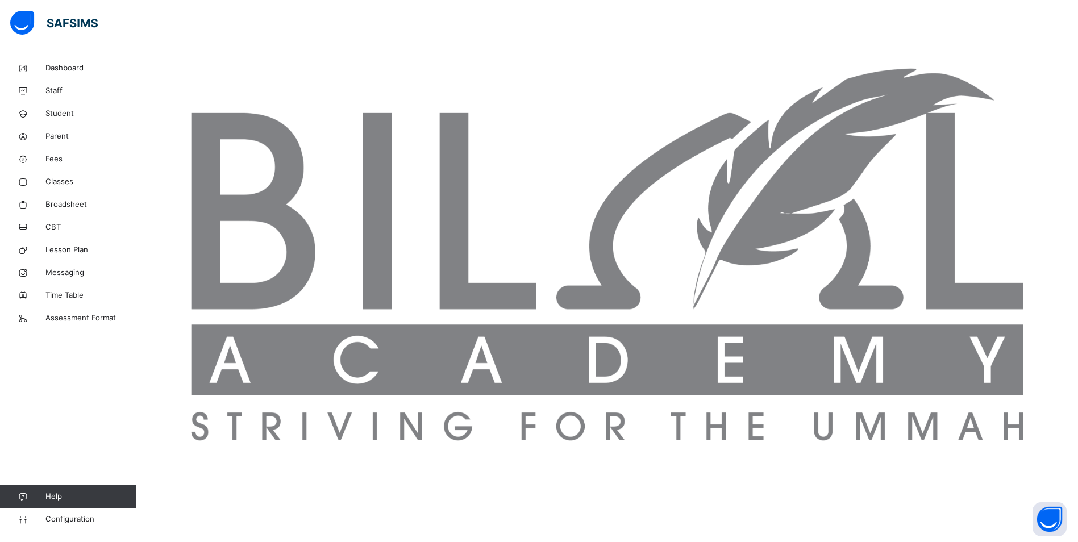
scroll to position [151, 0]
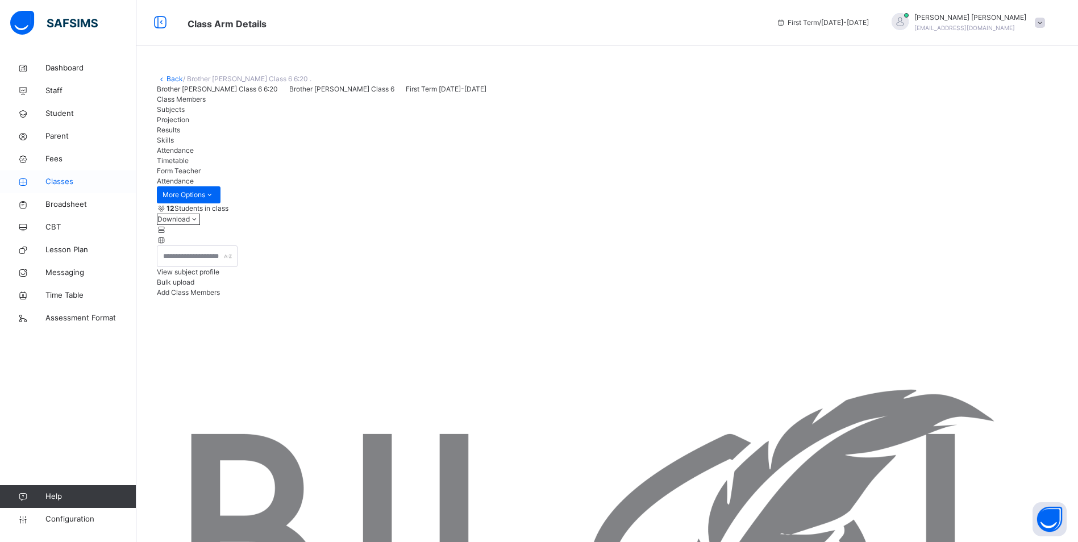
click at [50, 177] on span "Classes" at bounding box center [90, 181] width 91 height 11
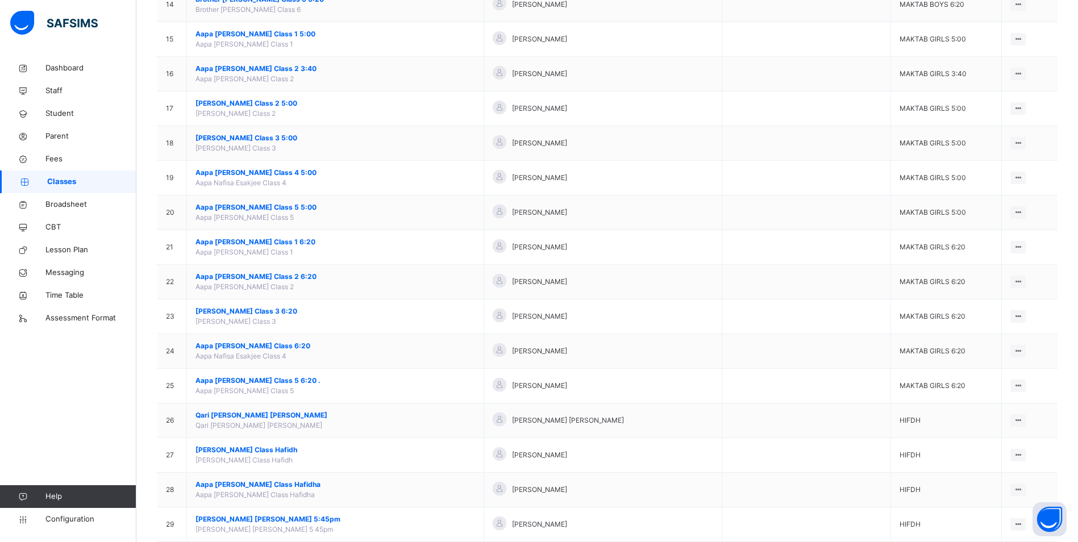
scroll to position [625, 0]
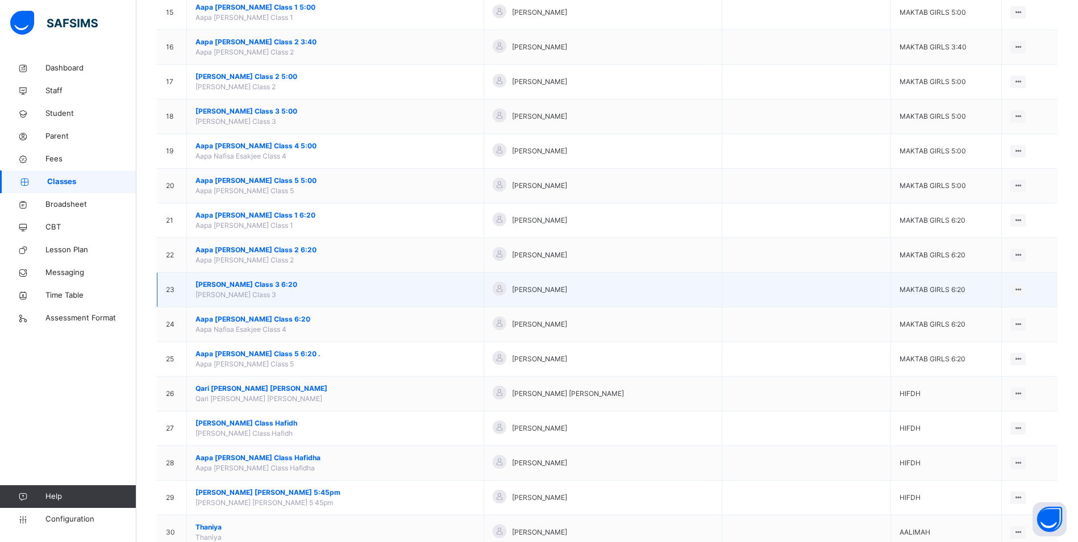
click at [282, 281] on span "[PERSON_NAME] Class 3 6:20" at bounding box center [335, 285] width 280 height 10
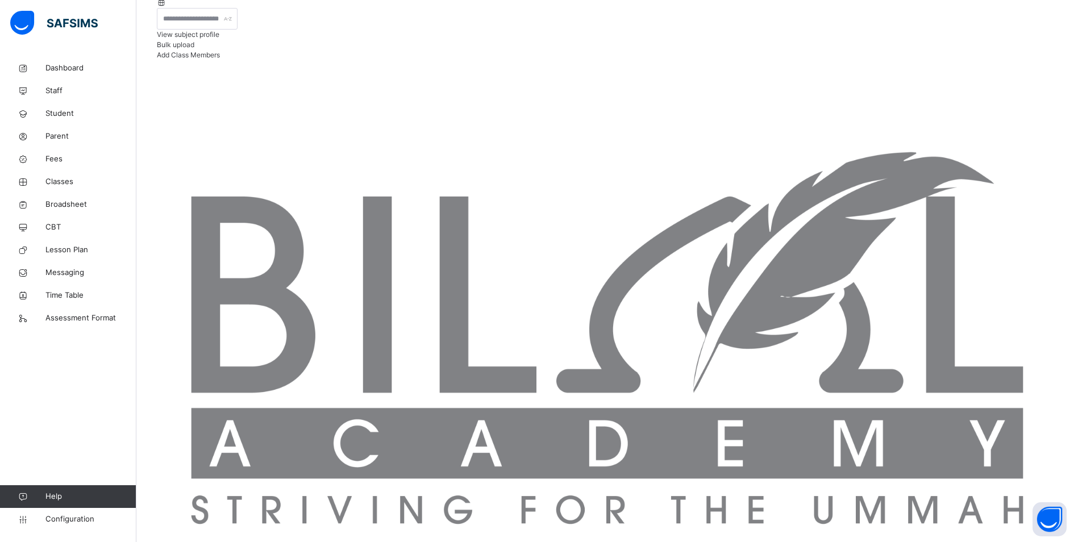
scroll to position [236, 0]
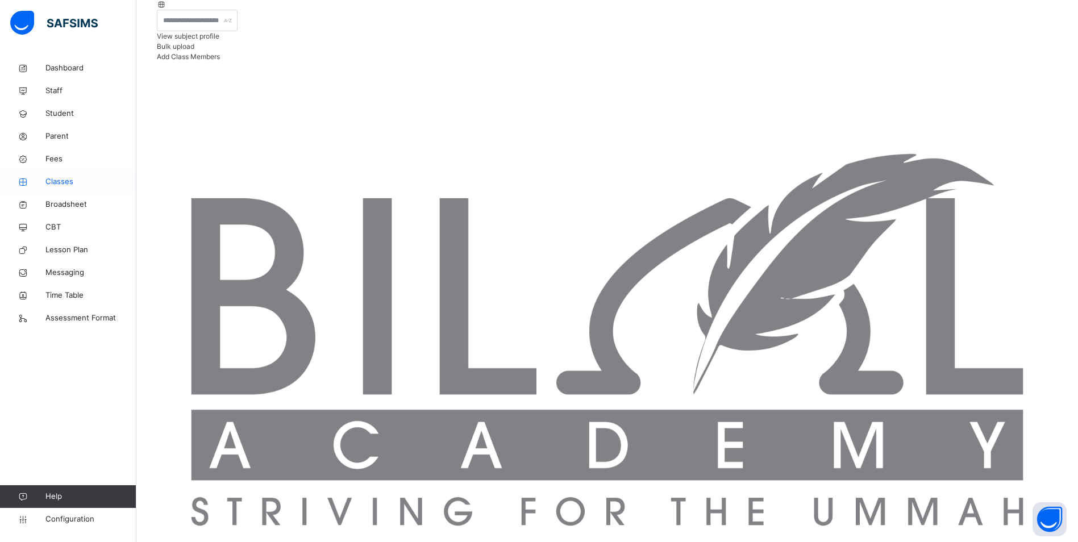
click at [52, 182] on span "Classes" at bounding box center [90, 181] width 91 height 11
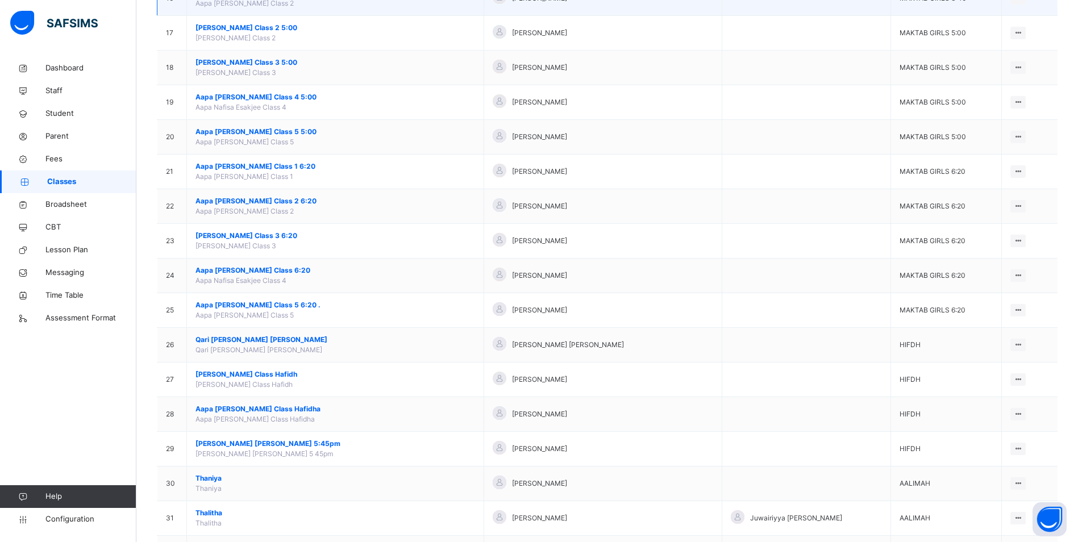
scroll to position [682, 0]
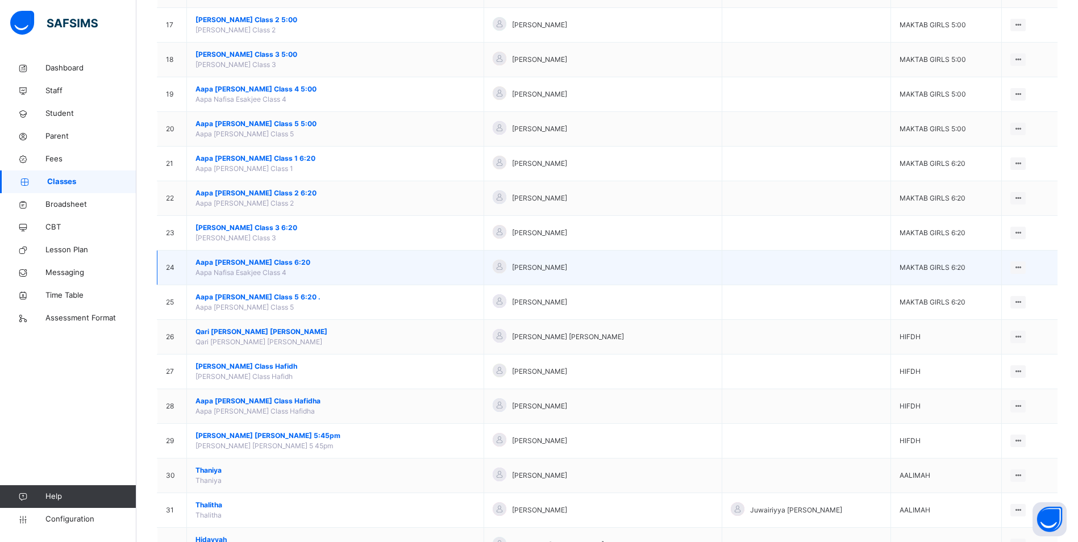
click at [247, 264] on span "Aapa [PERSON_NAME] Class 6:20" at bounding box center [335, 262] width 280 height 10
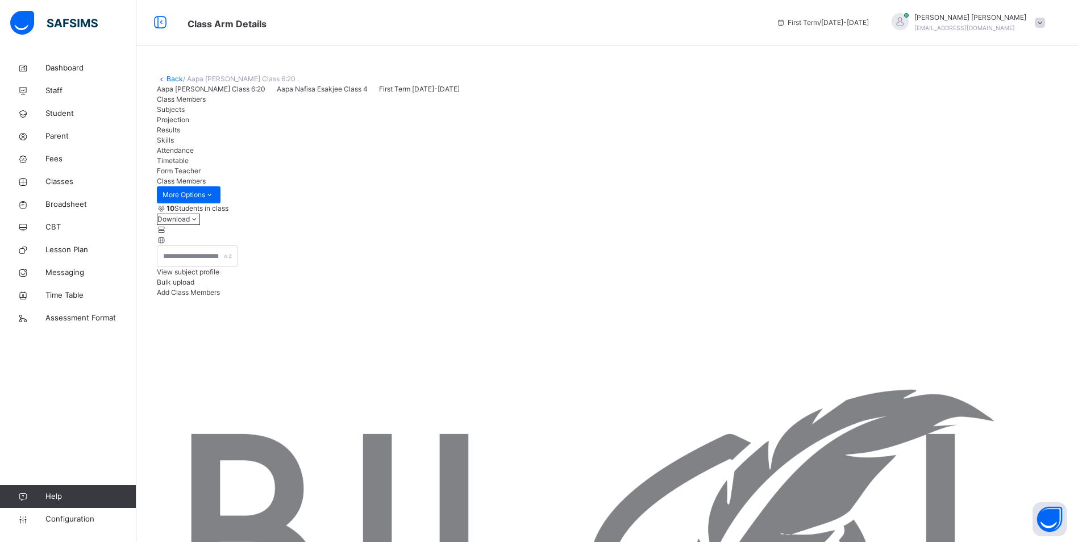
click at [194, 155] on span "Attendance" at bounding box center [175, 150] width 37 height 9
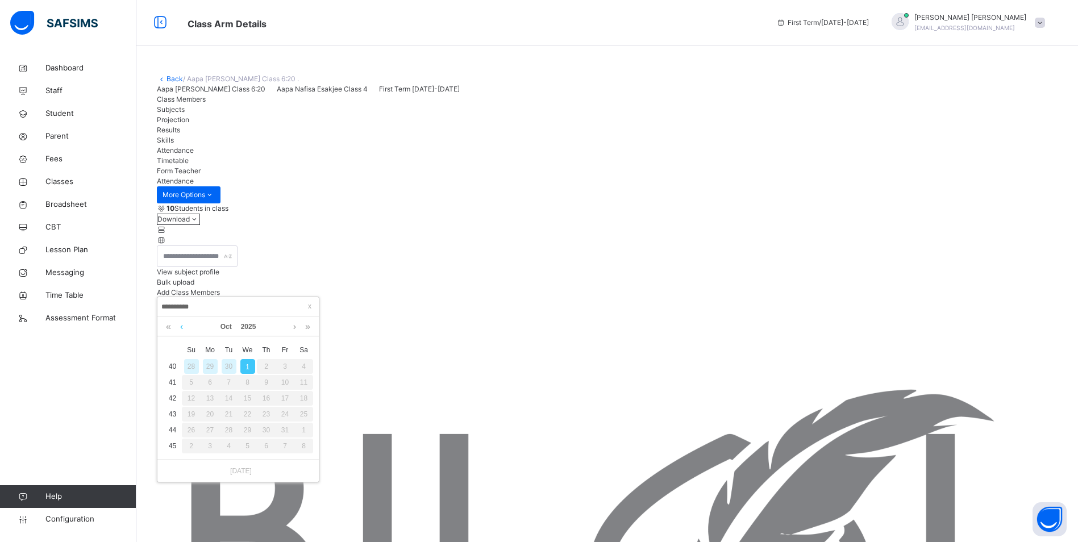
click at [180, 327] on link at bounding box center [181, 326] width 9 height 19
click at [230, 430] on div "30" at bounding box center [229, 430] width 15 height 15
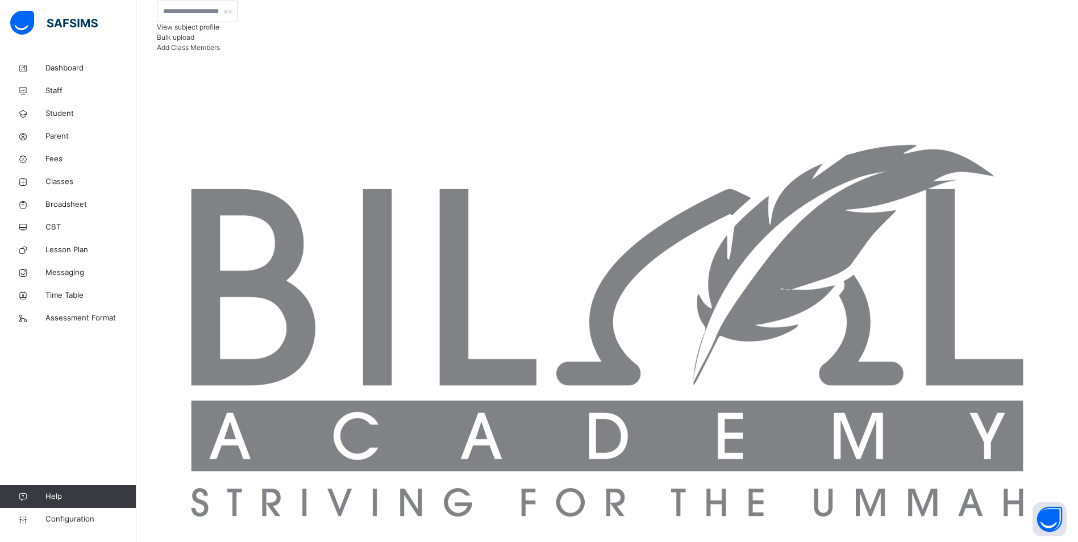
scroll to position [381, 0]
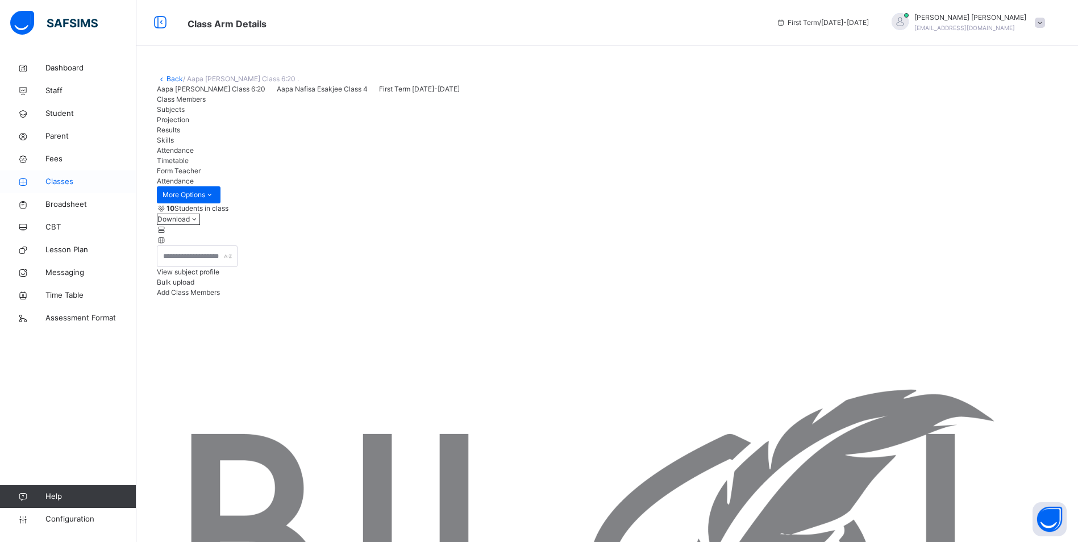
click at [65, 181] on span "Classes" at bounding box center [90, 181] width 91 height 11
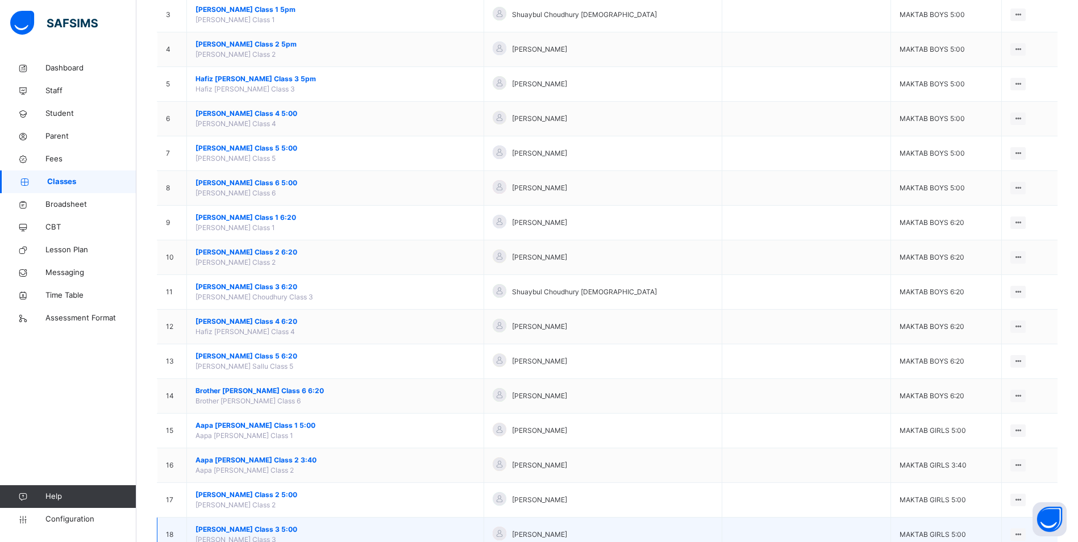
scroll to position [227, 0]
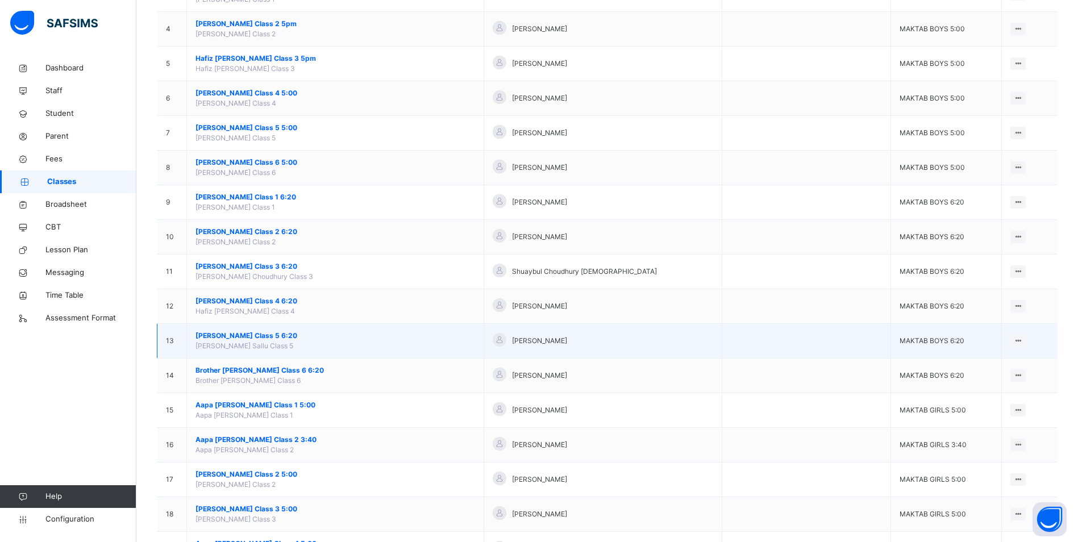
click at [267, 336] on span "[PERSON_NAME] Class 5 6:20" at bounding box center [335, 336] width 280 height 10
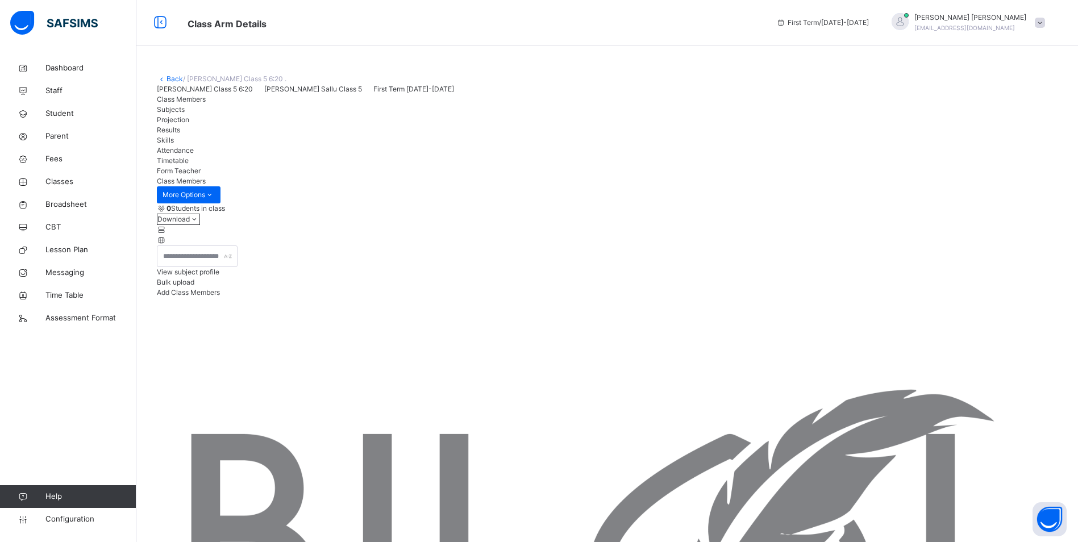
click at [194, 155] on span "Attendance" at bounding box center [175, 150] width 37 height 9
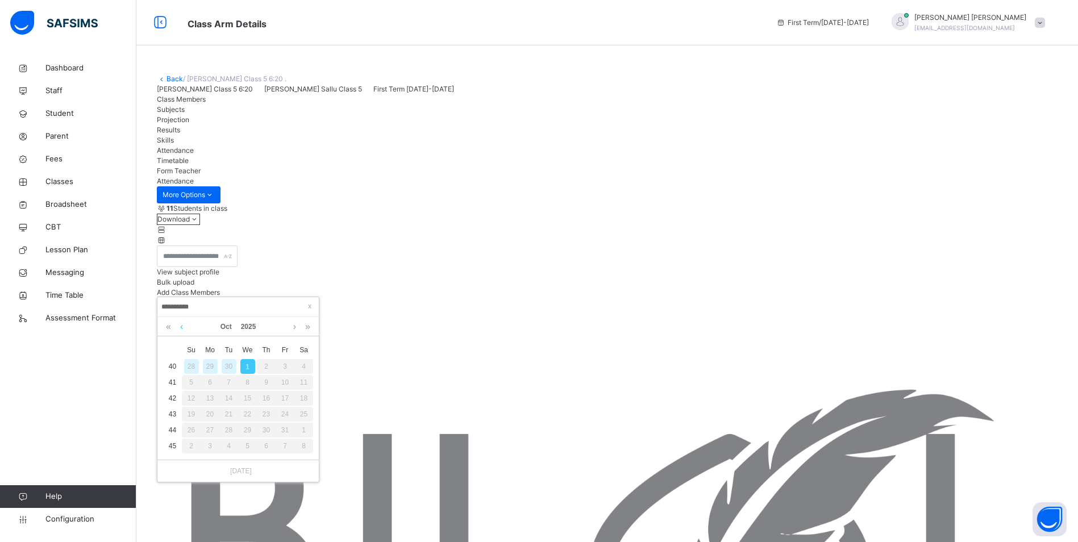
click at [179, 328] on link at bounding box center [181, 326] width 9 height 19
click at [227, 429] on div "30" at bounding box center [229, 430] width 15 height 15
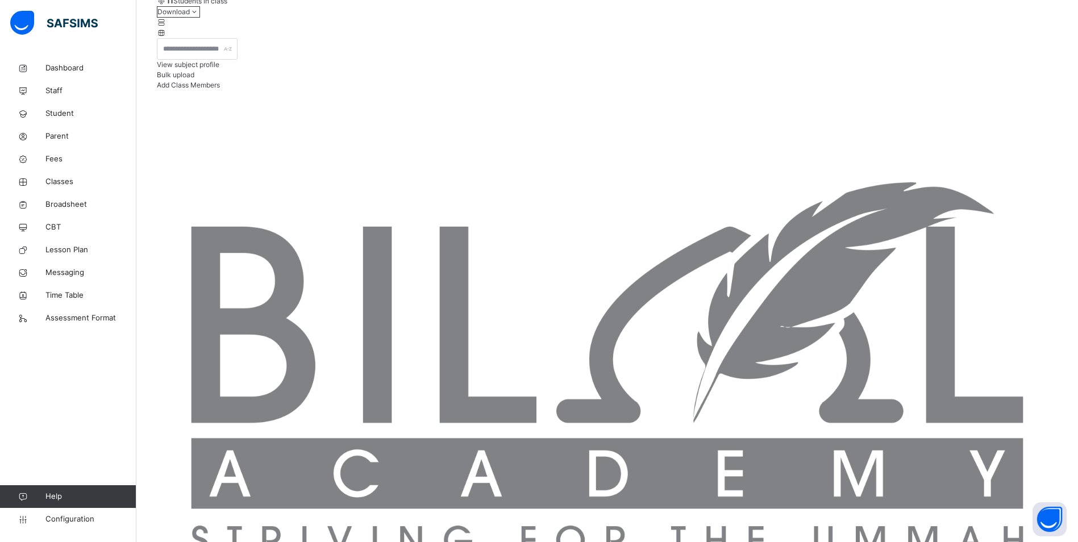
scroll to position [227, 0]
